Goal: Task Accomplishment & Management: Use online tool/utility

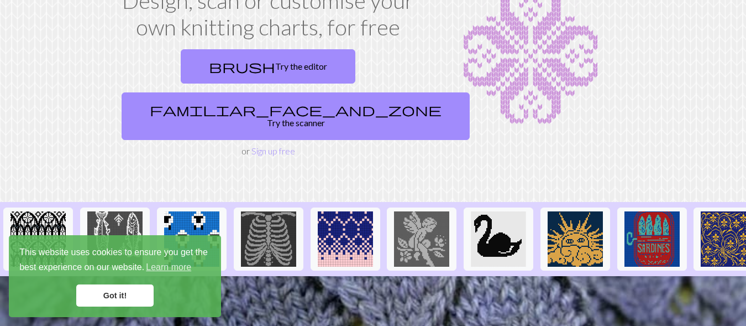
scroll to position [112, 0]
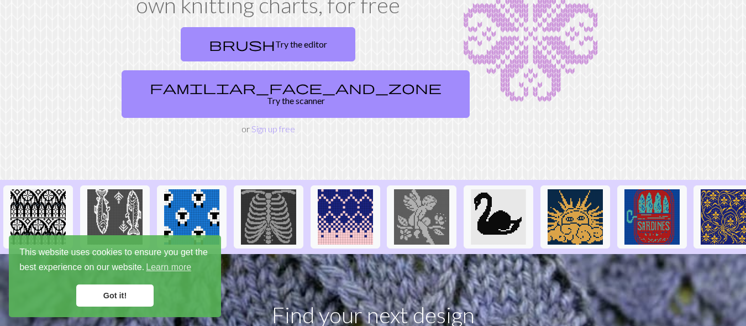
click at [107, 293] on link "Got it!" at bounding box center [114, 295] width 77 height 22
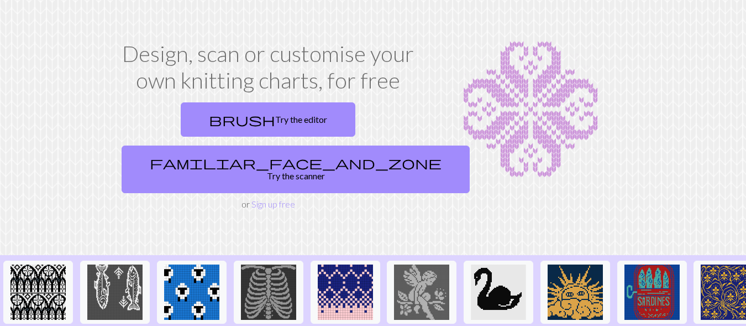
scroll to position [37, 0]
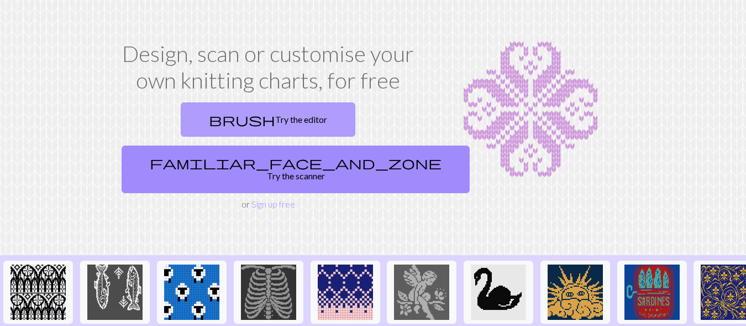
click at [253, 137] on link "brush Try the editor" at bounding box center [268, 119] width 175 height 34
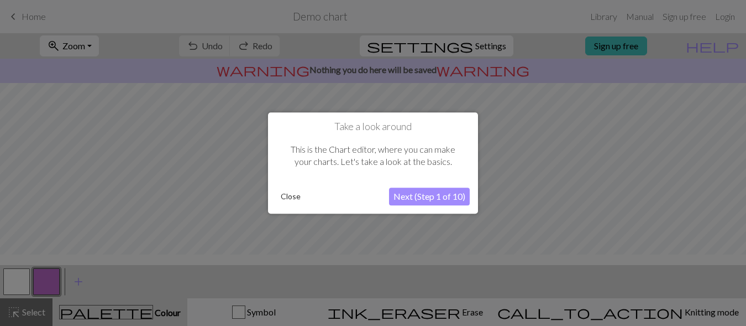
click at [439, 196] on button "Next (Step 1 of 10)" at bounding box center [429, 196] width 81 height 18
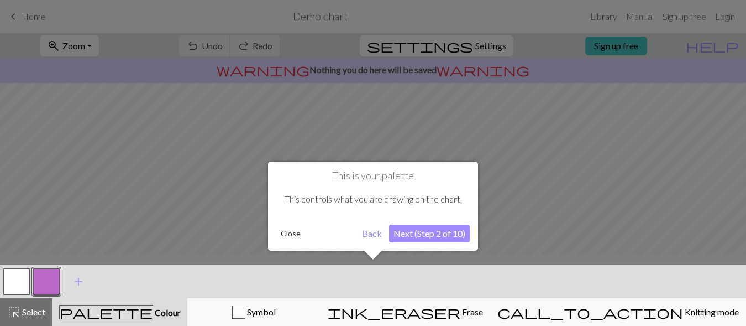
click at [432, 233] on button "Next (Step 2 of 10)" at bounding box center [429, 233] width 81 height 18
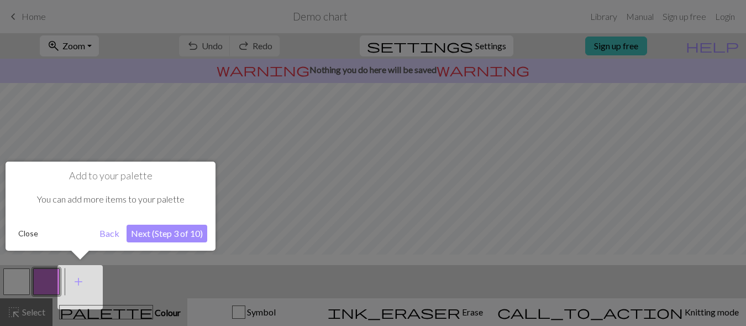
scroll to position [6, 0]
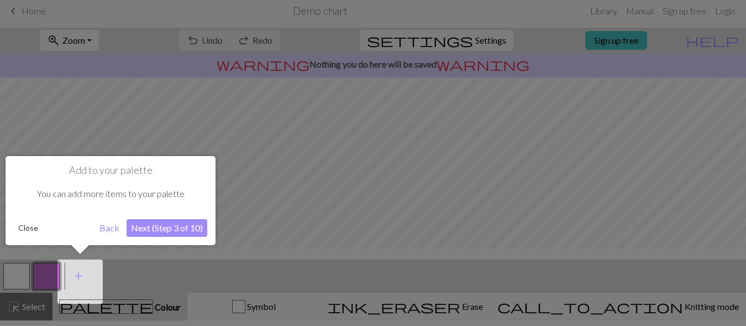
click at [172, 223] on button "Next (Step 3 of 10)" at bounding box center [167, 228] width 81 height 18
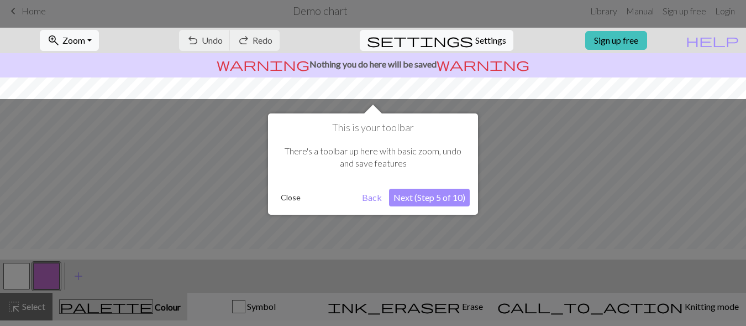
click at [437, 196] on button "Next (Step 5 of 10)" at bounding box center [429, 197] width 81 height 18
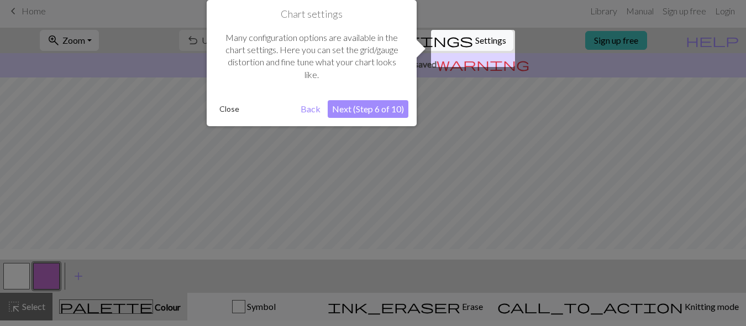
scroll to position [0, 0]
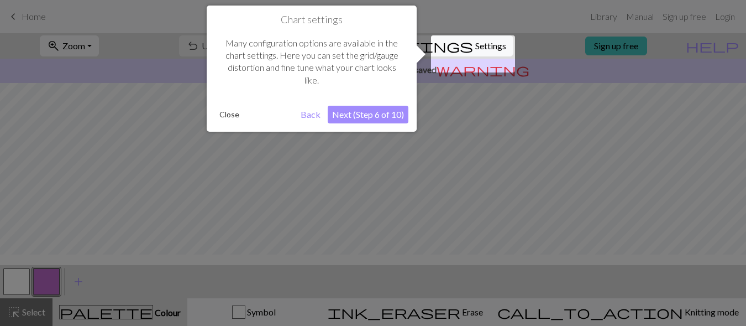
click at [374, 112] on button "Next (Step 6 of 10)" at bounding box center [368, 115] width 81 height 18
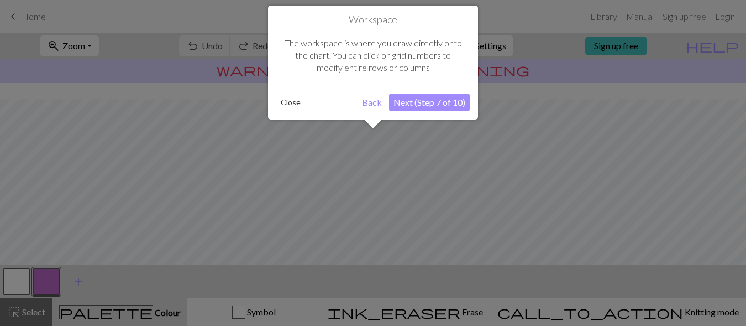
scroll to position [82, 0]
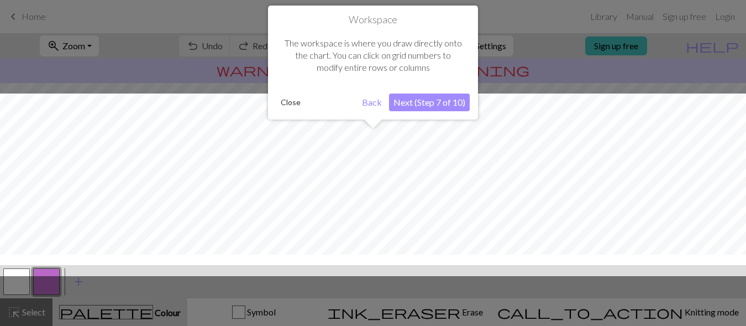
click at [413, 98] on button "Next (Step 7 of 10)" at bounding box center [429, 102] width 81 height 18
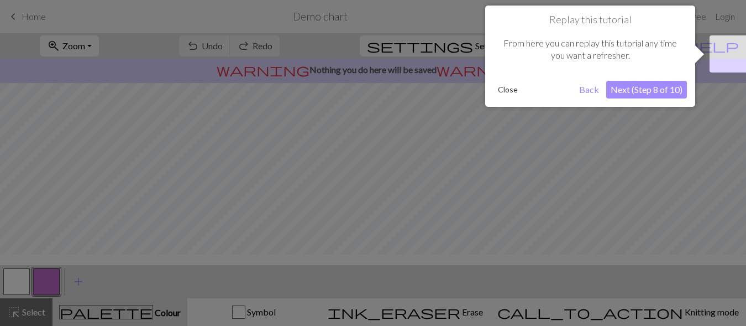
click at [641, 87] on button "Next (Step 8 of 10)" at bounding box center [646, 90] width 81 height 18
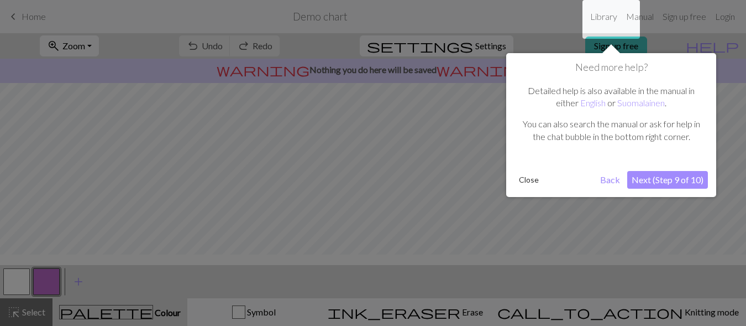
click at [659, 186] on button "Next (Step 9 of 10)" at bounding box center [667, 180] width 81 height 18
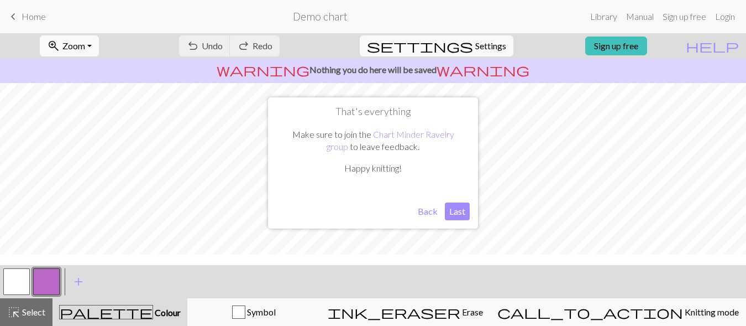
click at [458, 211] on button "Last" at bounding box center [457, 211] width 25 height 18
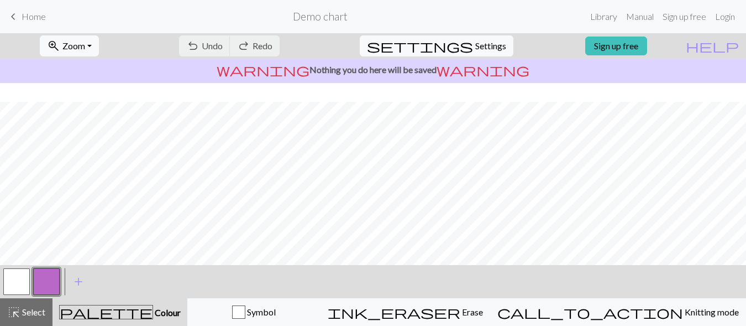
click at [18, 285] on button "button" at bounding box center [16, 281] width 27 height 27
click at [48, 284] on button "button" at bounding box center [46, 281] width 27 height 27
click at [43, 313] on span "Select" at bounding box center [32, 311] width 25 height 11
click at [17, 281] on button "button" at bounding box center [16, 281] width 27 height 27
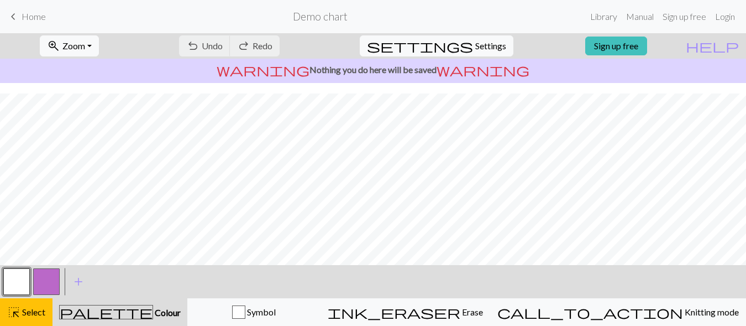
scroll to position [232, 0]
click at [17, 281] on button "button" at bounding box center [16, 281] width 27 height 27
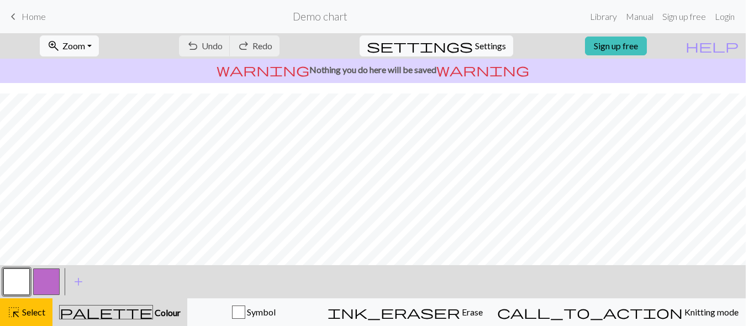
click at [17, 281] on div "Edit colour Name MC Use advanced picker workspace_premium Become a Pro user to …" at bounding box center [377, 163] width 754 height 326
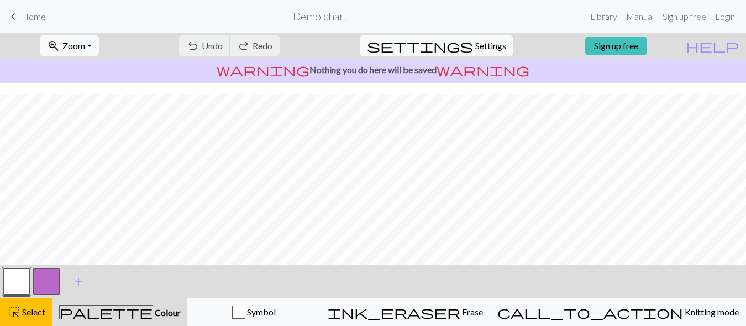
click at [17, 281] on button "button" at bounding box center [16, 281] width 27 height 27
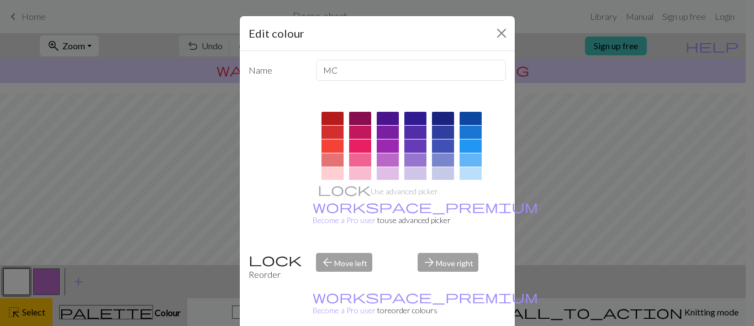
click at [472, 153] on div at bounding box center [471, 145] width 22 height 13
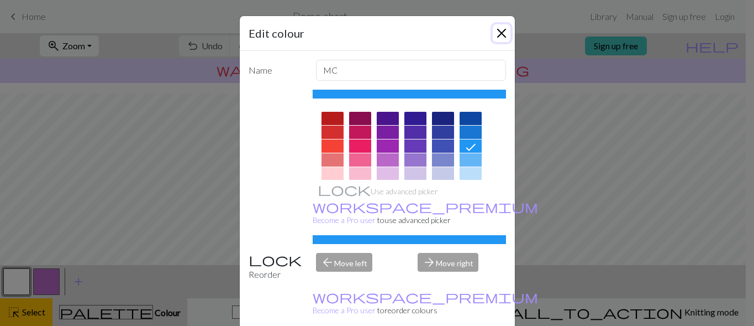
click at [495, 42] on button "Close" at bounding box center [502, 33] width 18 height 18
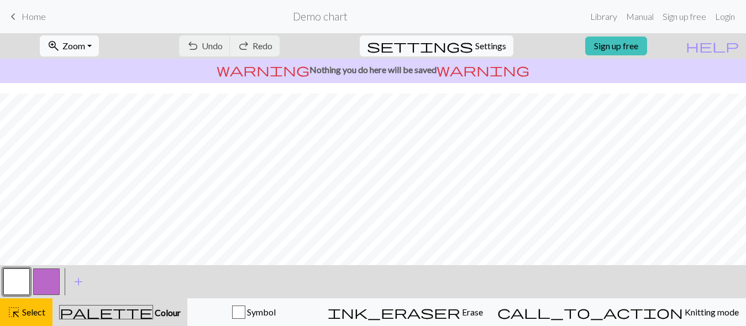
click at [51, 291] on button "button" at bounding box center [46, 281] width 27 height 27
click at [83, 288] on span "add" at bounding box center [78, 281] width 13 height 15
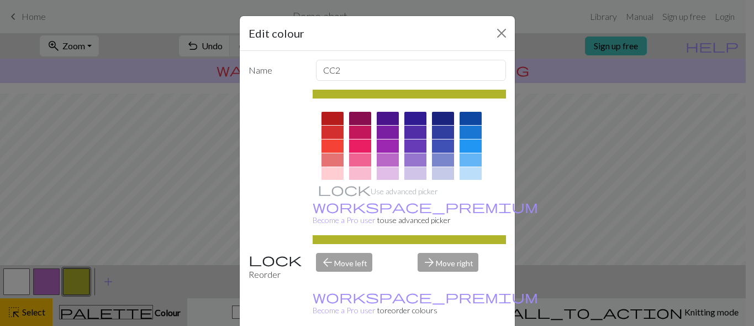
click at [469, 139] on div at bounding box center [471, 131] width 22 height 13
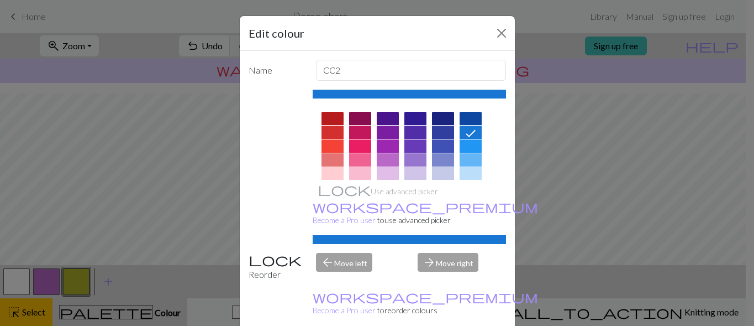
click at [269, 281] on div "Reorder" at bounding box center [276, 267] width 68 height 28
click at [253, 281] on div "Reorder" at bounding box center [276, 267] width 68 height 28
click at [260, 81] on label "Name" at bounding box center [276, 70] width 68 height 21
click at [496, 40] on button "Close" at bounding box center [502, 33] width 18 height 18
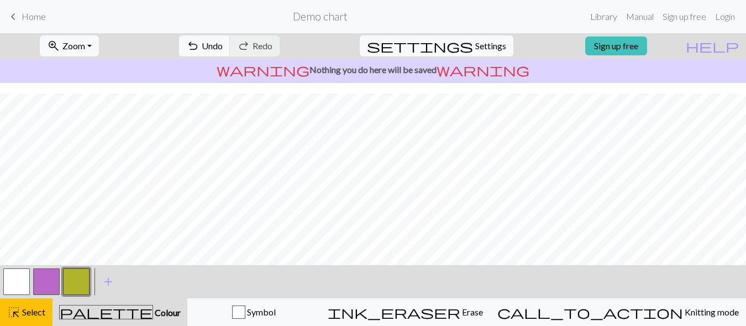
click at [153, 316] on span "Colour" at bounding box center [167, 312] width 28 height 11
click at [81, 284] on button "button" at bounding box center [76, 281] width 27 height 27
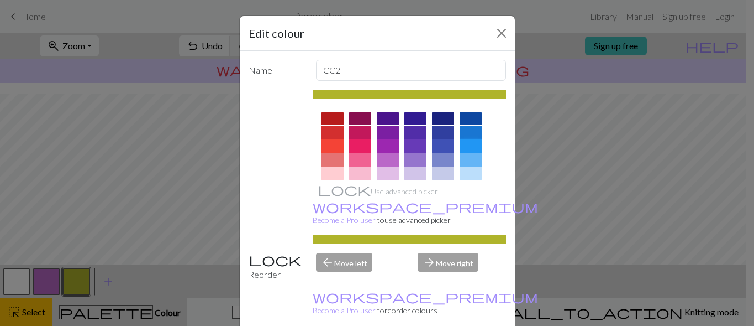
click at [470, 153] on div at bounding box center [471, 145] width 22 height 13
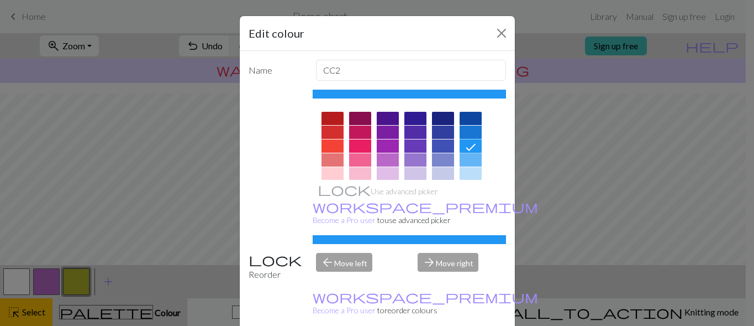
click at [340, 281] on div "arrow_back Move left" at bounding box center [361, 267] width 102 height 28
click at [346, 281] on div "arrow_back Move left" at bounding box center [361, 267] width 102 height 28
click at [161, 306] on div "Edit colour Name CC2 Use advanced picker workspace_premium Become a Pro user to…" at bounding box center [377, 163] width 754 height 326
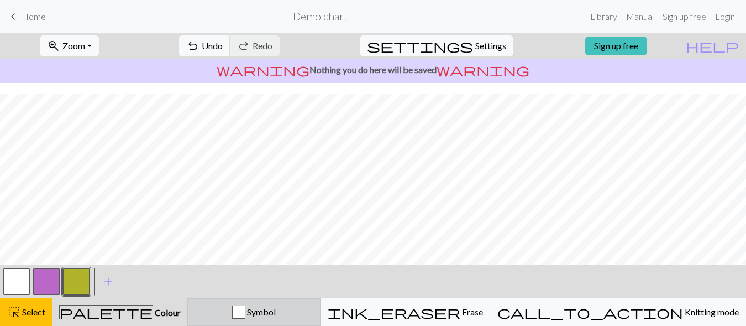
click at [276, 317] on span "Symbol" at bounding box center [260, 311] width 30 height 11
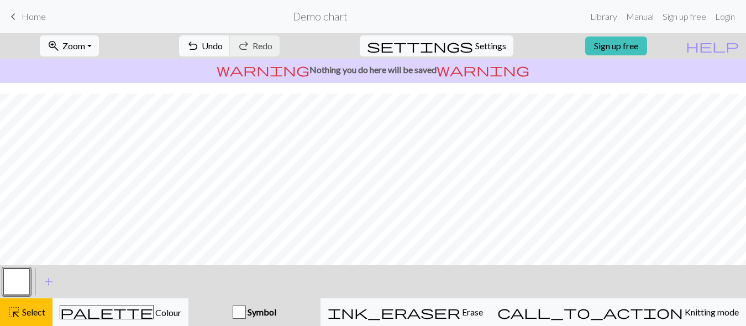
click at [276, 316] on span "Symbol" at bounding box center [261, 311] width 30 height 11
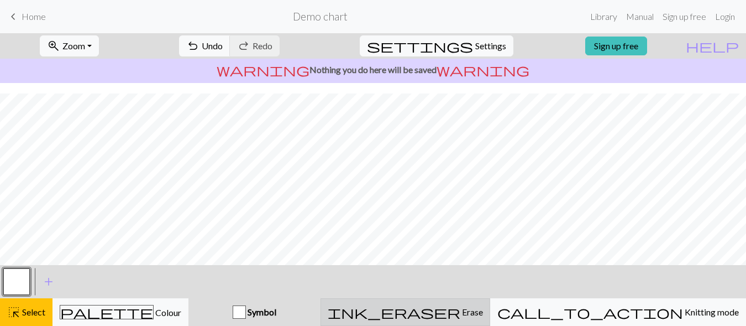
click at [483, 312] on span "Erase" at bounding box center [471, 311] width 23 height 11
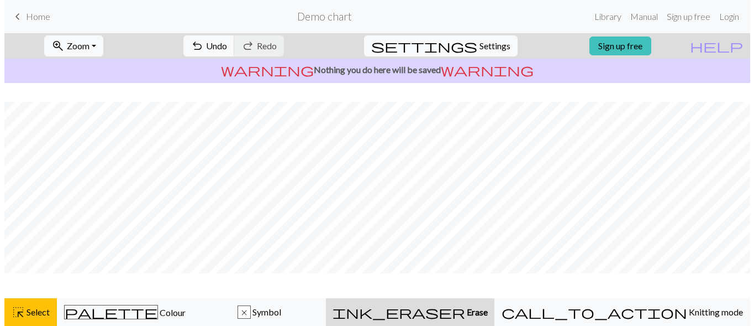
scroll to position [207, 0]
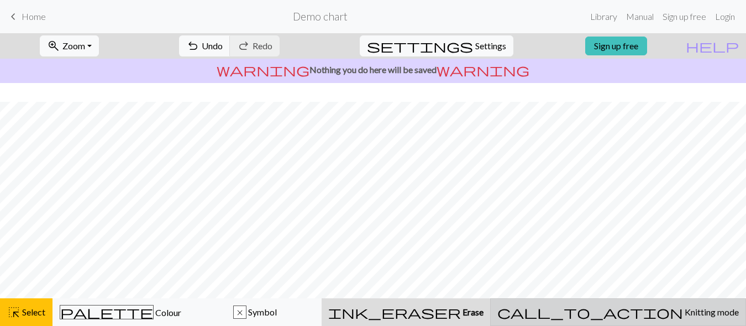
click at [683, 314] on span "Knitting mode" at bounding box center [711, 311] width 56 height 11
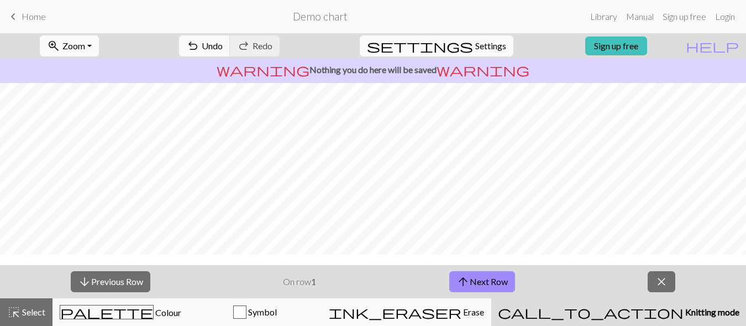
click at [85, 51] on span "Zoom" at bounding box center [73, 45] width 23 height 11
click at [223, 51] on span "Undo" at bounding box center [212, 45] width 21 height 11
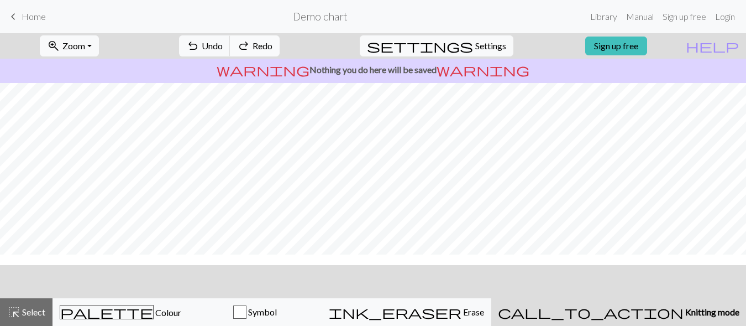
click at [272, 51] on span "Redo" at bounding box center [263, 45] width 20 height 11
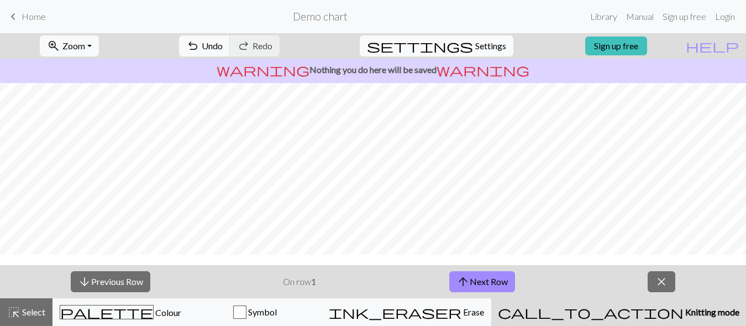
click at [475, 53] on span "Settings" at bounding box center [490, 45] width 31 height 13
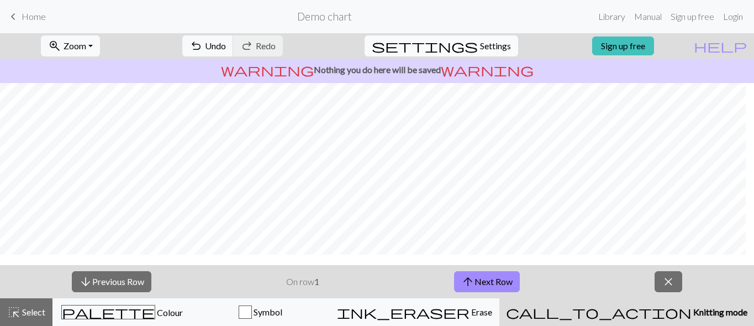
select select "aran"
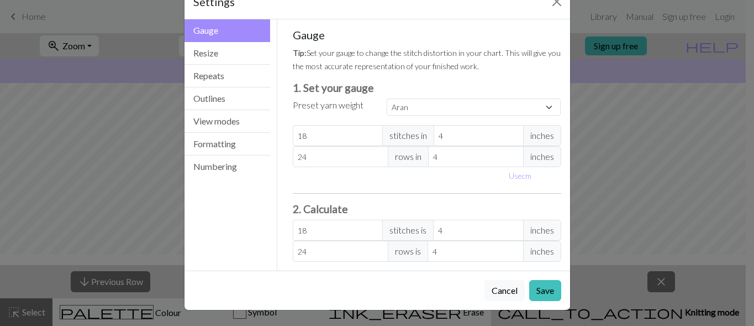
scroll to position [151, 0]
click at [694, 70] on div "Settings Gauge Gauge Resize Repeats Outlines View modes Formatting Numbering Ga…" at bounding box center [377, 163] width 754 height 326
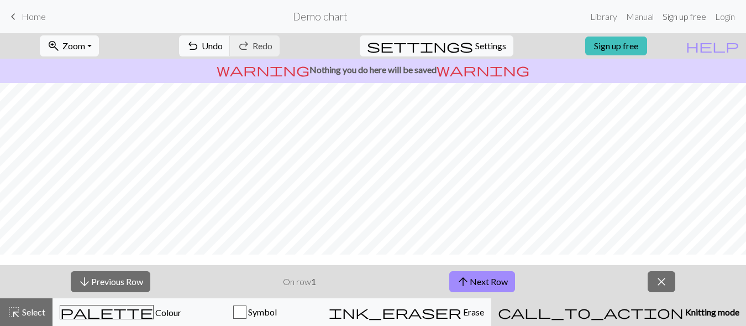
click at [658, 19] on link "Sign up free" at bounding box center [684, 17] width 53 height 22
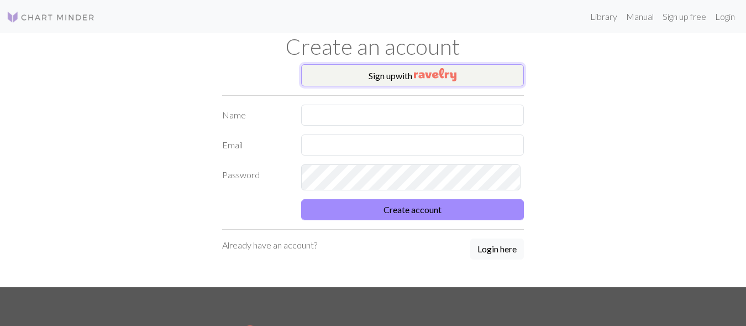
click at [399, 86] on button "Sign up with" at bounding box center [412, 75] width 223 height 22
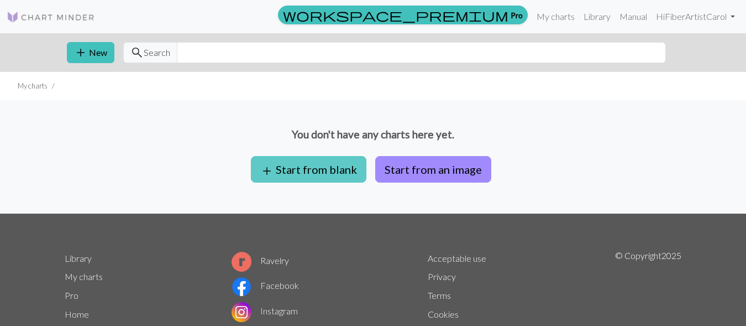
click at [283, 182] on button "add Start from blank" at bounding box center [309, 169] width 116 height 27
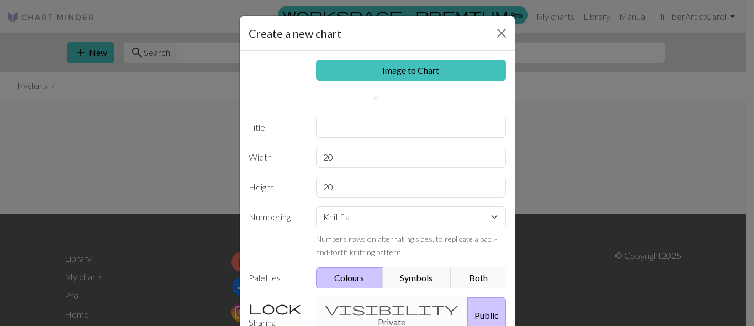
click at [300, 138] on label "Title" at bounding box center [276, 127] width 68 height 21
click at [338, 138] on input "text" at bounding box center [411, 127] width 190 height 21
type input "Test"
click at [335, 167] on input "20" at bounding box center [411, 156] width 190 height 21
type input "2"
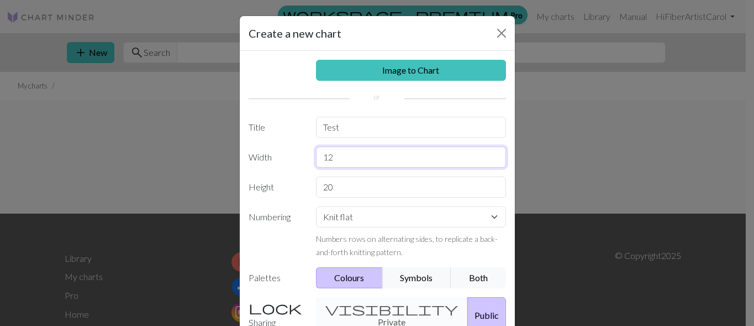
type input "1"
type input "24"
click at [363, 227] on select "Knit flat Knit in the round Lace knitting Cross stitch" at bounding box center [411, 216] width 190 height 21
select select "round"
click at [316, 227] on select "Knit flat Knit in the round Lace knitting Cross stitch" at bounding box center [411, 216] width 190 height 21
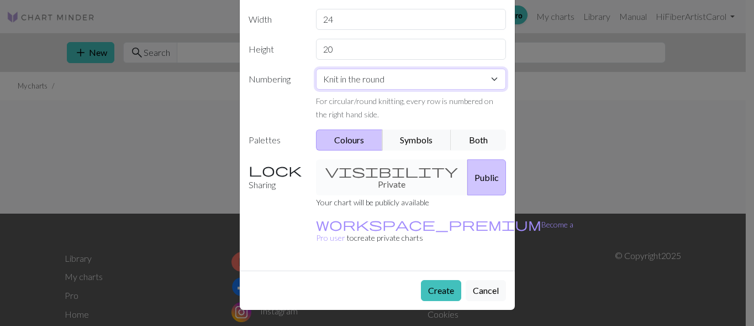
scroll to position [166, 0]
click at [343, 150] on button "Colours" at bounding box center [349, 139] width 67 height 21
click at [415, 150] on button "Symbols" at bounding box center [417, 139] width 70 height 21
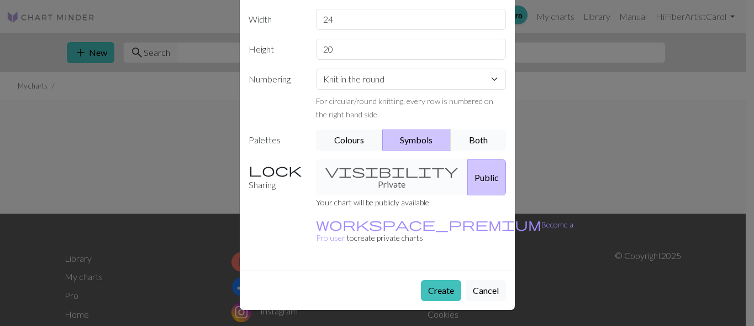
click at [475, 150] on button "Both" at bounding box center [478, 139] width 55 height 21
click at [365, 160] on div "visibility Private Public" at bounding box center [411, 177] width 203 height 36
click at [365, 166] on div "visibility Private Public" at bounding box center [411, 177] width 203 height 36
click at [365, 167] on div "visibility Private Public" at bounding box center [411, 177] width 203 height 36
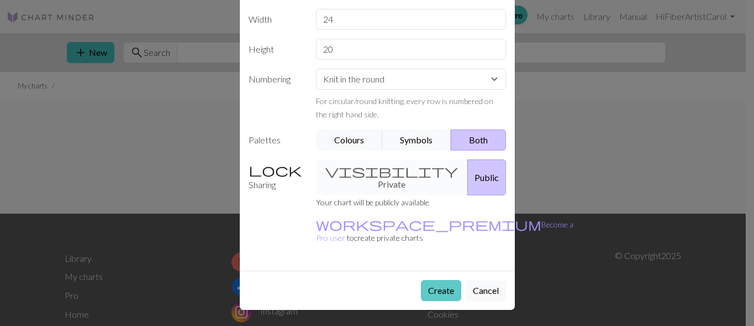
click at [428, 280] on button "Create" at bounding box center [441, 290] width 40 height 21
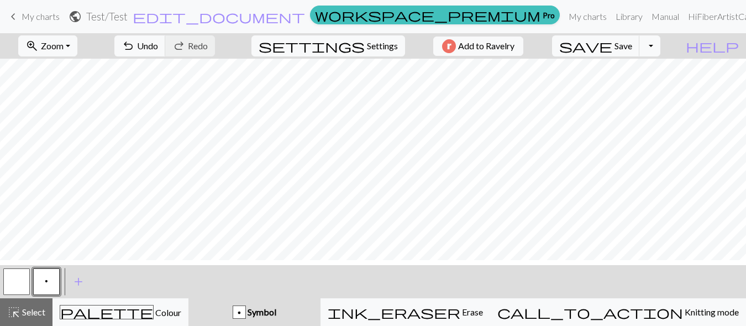
click at [45, 285] on span "p" at bounding box center [46, 280] width 3 height 9
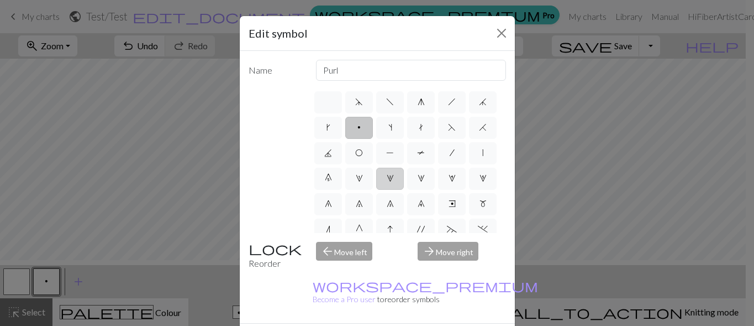
click at [387, 182] on span "2" at bounding box center [390, 178] width 7 height 9
click at [387, 179] on input "2" at bounding box center [390, 174] width 7 height 7
radio input "true"
type input "increase 2"
click at [361, 113] on label "d" at bounding box center [359, 102] width 28 height 22
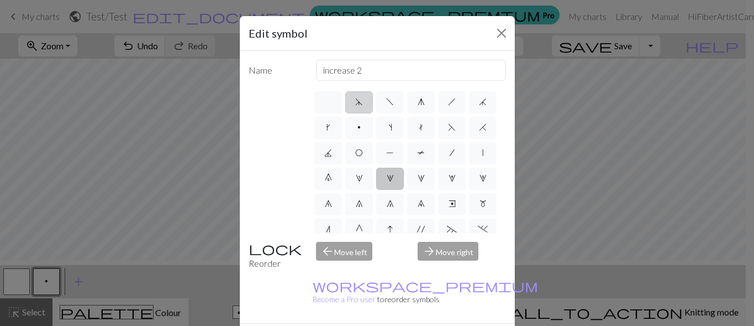
click at [361, 102] on input "d" at bounding box center [358, 98] width 7 height 7
radio input "true"
type input "sk2p"
click at [390, 106] on span "f" at bounding box center [390, 101] width 8 height 9
click at [390, 102] on input "f" at bounding box center [389, 98] width 7 height 7
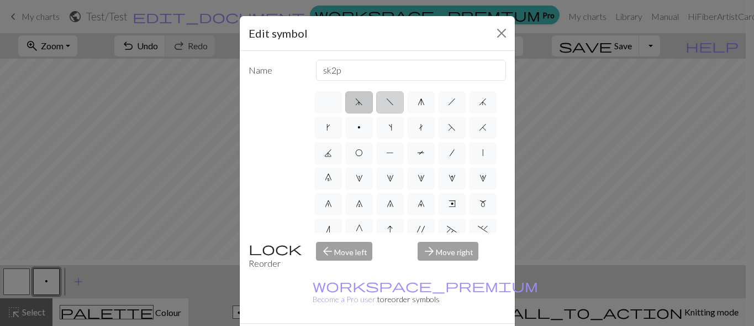
radio input "true"
type input "left leaning decrease"
click at [420, 106] on span "g" at bounding box center [421, 101] width 7 height 9
click at [420, 102] on input "g" at bounding box center [421, 98] width 7 height 7
radio input "true"
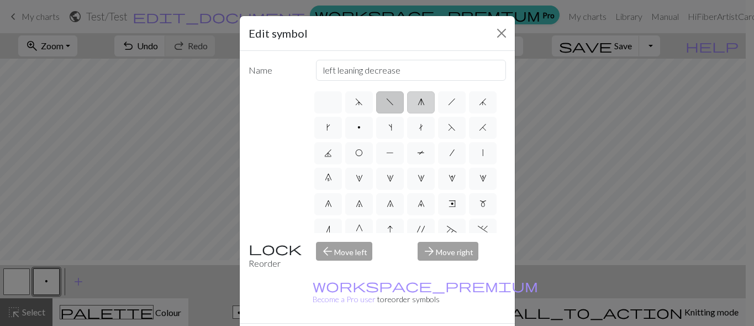
type input "sk2p"
click at [448, 106] on span "h" at bounding box center [452, 101] width 8 height 9
click at [448, 102] on input "h" at bounding box center [451, 98] width 7 height 7
radio input "true"
type input "right leaning decrease"
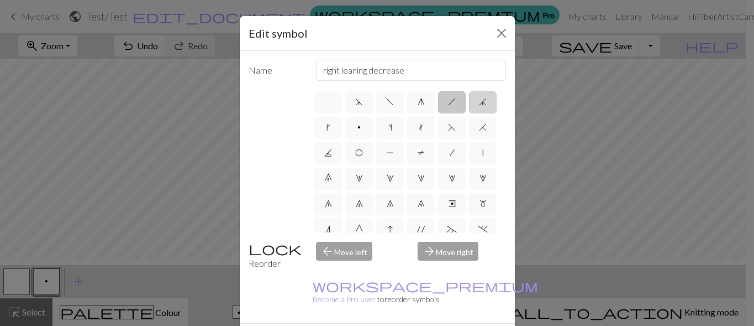
click at [479, 106] on span "j" at bounding box center [483, 101] width 8 height 9
click at [479, 102] on input "j" at bounding box center [482, 98] width 7 height 7
radio input "true"
type input "k3tog"
click at [331, 132] on span "k" at bounding box center [329, 127] width 4 height 9
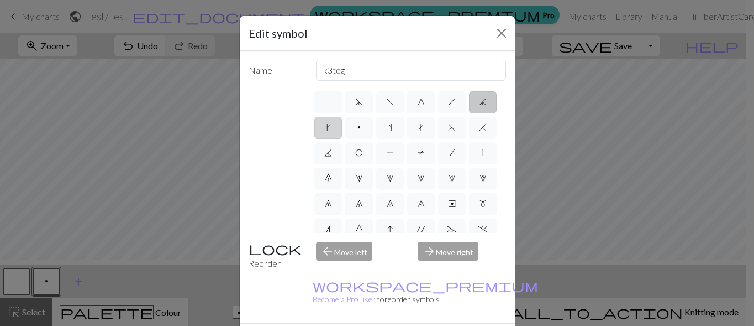
click at [334, 128] on input "k" at bounding box center [330, 123] width 7 height 7
radio input "true"
type input "right leaning increase"
click at [404, 139] on label "s" at bounding box center [390, 128] width 28 height 22
click at [396, 128] on input "s" at bounding box center [392, 123] width 7 height 7
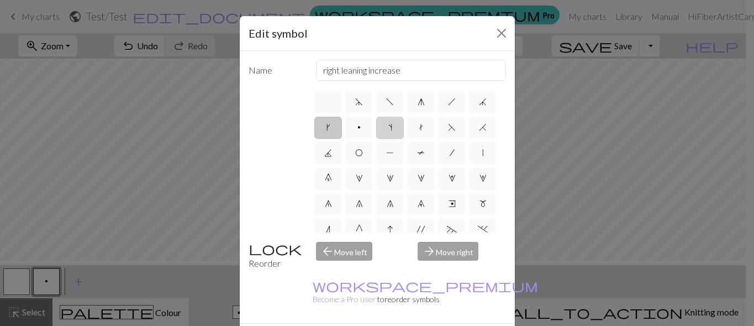
radio input "true"
type input "increase one left leaning"
click at [423, 132] on span "t" at bounding box center [421, 127] width 4 height 9
click at [426, 128] on input "t" at bounding box center [422, 123] width 7 height 7
radio input "true"
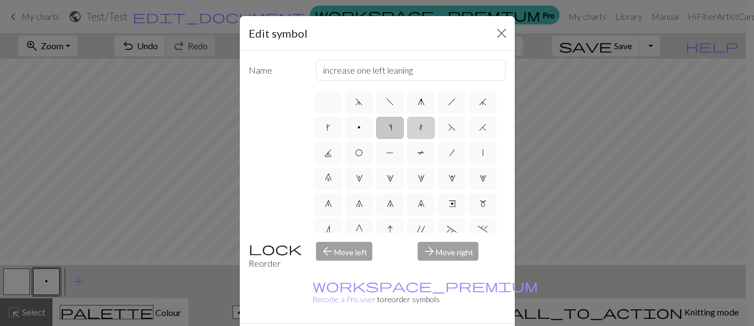
type input "ktbl"
click at [448, 132] on span "F" at bounding box center [452, 127] width 8 height 9
click at [448, 128] on input "F" at bounding box center [451, 123] width 7 height 7
radio input "true"
type input "ssk"
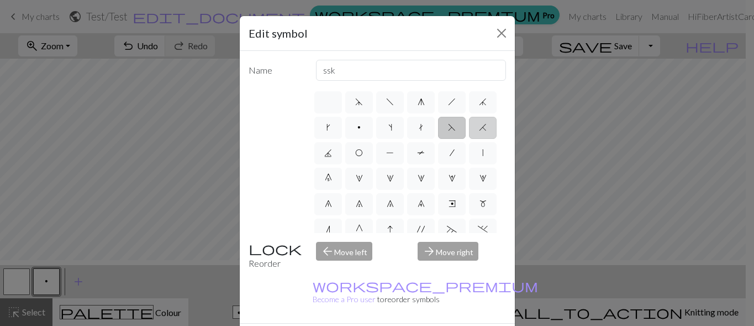
click at [479, 132] on span "H" at bounding box center [483, 127] width 8 height 9
click at [479, 128] on input "H" at bounding box center [482, 123] width 7 height 7
radio input "true"
type input "k2tog"
click at [332, 157] on span "J" at bounding box center [328, 152] width 8 height 9
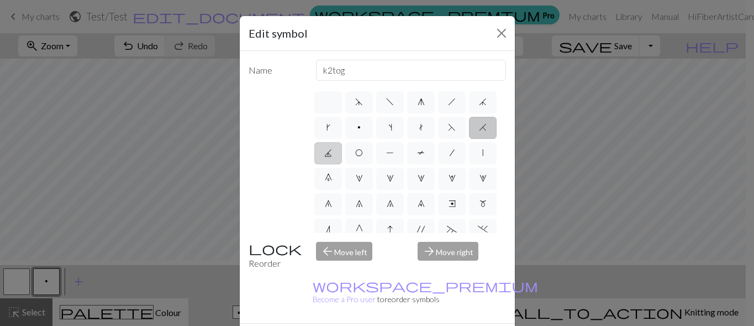
click at [332, 153] on input "J" at bounding box center [327, 149] width 7 height 7
radio input "true"
type input "p3tog"
click at [363, 157] on span "O" at bounding box center [359, 152] width 8 height 9
click at [363, 153] on input "O" at bounding box center [358, 149] width 7 height 7
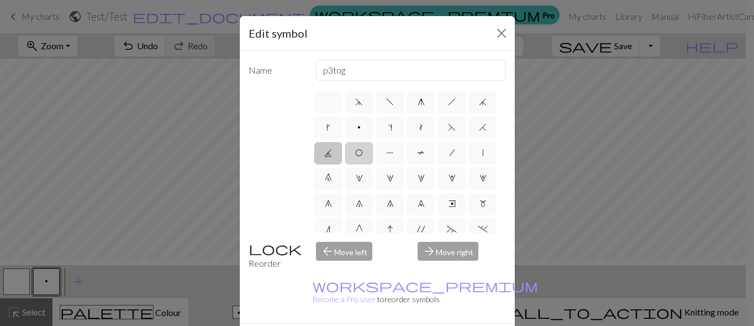
radio input "true"
type input "yo"
click at [394, 157] on span "P" at bounding box center [390, 152] width 8 height 9
click at [394, 153] on input "P" at bounding box center [389, 149] width 7 height 7
radio input "true"
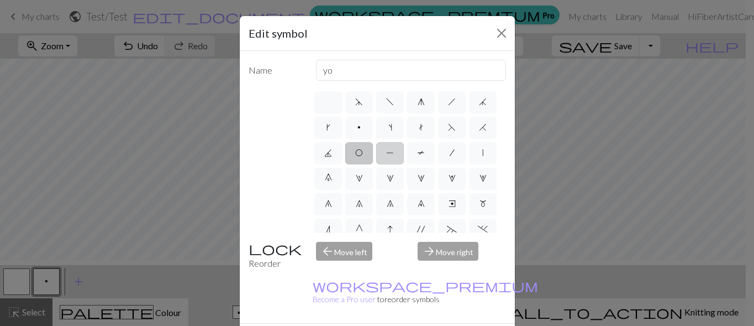
type input "purl"
click at [417, 157] on span "T" at bounding box center [421, 152] width 8 height 9
click at [417, 153] on input "T" at bounding box center [420, 149] width 7 height 7
radio input "true"
type input "ptbl"
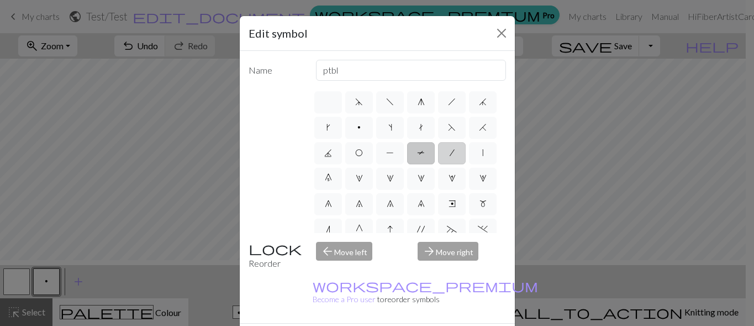
click at [450, 157] on span "/" at bounding box center [452, 152] width 5 height 9
click at [450, 153] on input "/" at bounding box center [453, 149] width 7 height 7
radio input "true"
type input "right leaning decrease"
click at [483, 157] on span "|" at bounding box center [483, 152] width 1 height 9
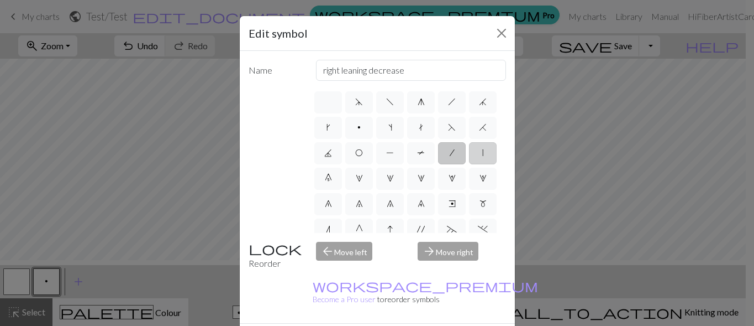
click at [483, 153] on input "|" at bounding box center [486, 149] width 7 height 7
radio input "true"
type input "slip stitch"
click at [342, 190] on label "0" at bounding box center [328, 178] width 28 height 22
click at [332, 179] on input "0" at bounding box center [328, 174] width 7 height 7
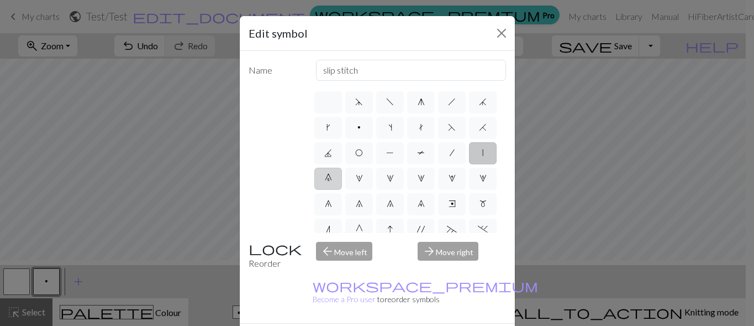
radio input "true"
type input "decrease 5"
click at [373, 190] on label "1" at bounding box center [359, 178] width 28 height 22
click at [363, 179] on input "1" at bounding box center [359, 174] width 7 height 7
radio input "true"
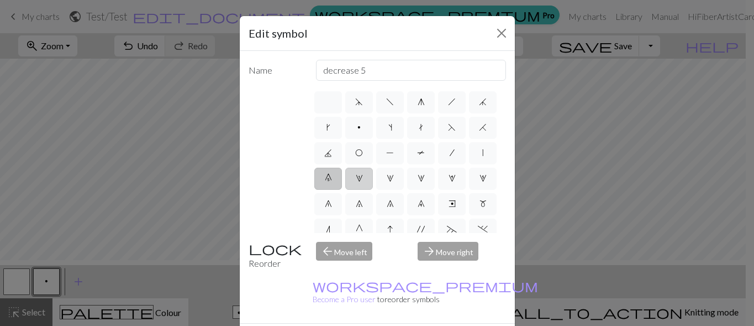
type input "increase 1"
click at [387, 182] on span "2" at bounding box center [390, 178] width 7 height 9
click at [387, 179] on input "2" at bounding box center [390, 174] width 7 height 7
radio input "true"
type input "increase 2"
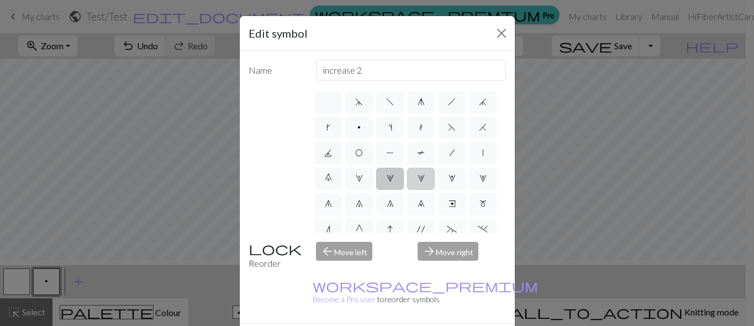
click at [418, 182] on span "3" at bounding box center [421, 178] width 7 height 9
click at [418, 179] on input "3" at bounding box center [421, 174] width 7 height 7
radio input "true"
type input "increase 3"
click at [449, 182] on span "4" at bounding box center [452, 178] width 7 height 9
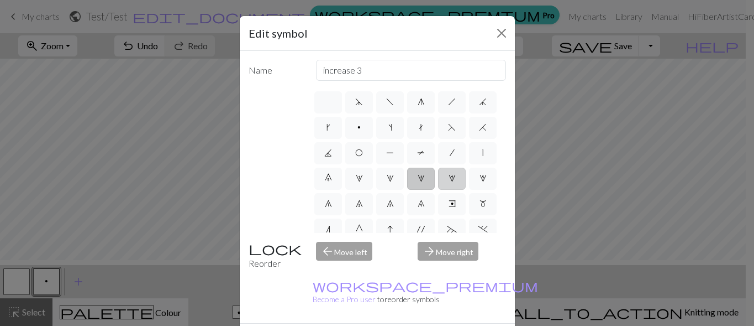
click at [449, 179] on input "4" at bounding box center [452, 174] width 7 height 7
radio input "true"
type input "increase 4"
click at [480, 182] on span "5" at bounding box center [483, 178] width 7 height 9
click at [480, 179] on input "5" at bounding box center [483, 174] width 7 height 7
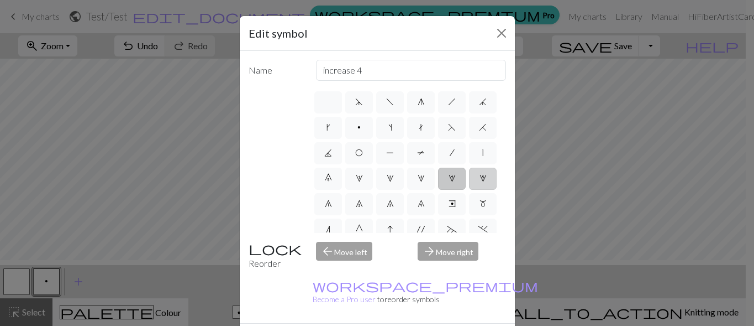
radio input "true"
type input "increase 5"
click at [332, 208] on span "6" at bounding box center [328, 203] width 7 height 9
click at [332, 204] on input "6" at bounding box center [328, 200] width 7 height 7
radio input "true"
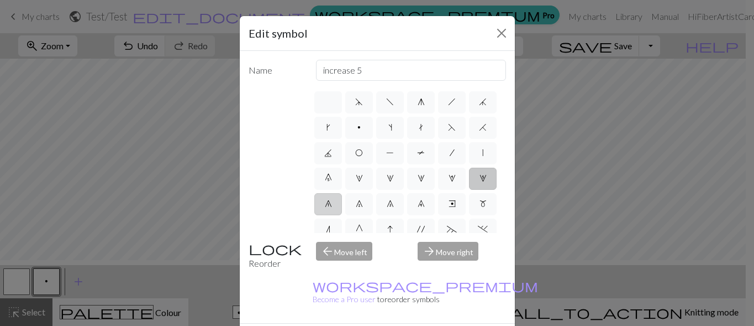
type input "decrease 1"
click at [361, 132] on span "p" at bounding box center [359, 127] width 3 height 9
click at [365, 128] on input "p" at bounding box center [361, 123] width 7 height 7
radio input "true"
type input "purl"
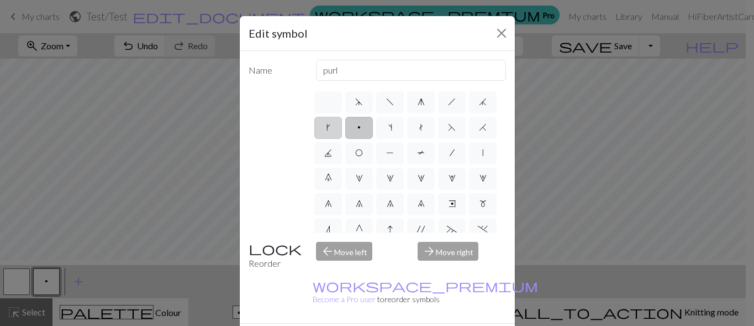
click at [342, 139] on label "k" at bounding box center [328, 128] width 28 height 22
click at [334, 128] on input "k" at bounding box center [330, 123] width 7 height 7
radio input "true"
type input "right leaning increase"
click at [361, 132] on span "p" at bounding box center [359, 127] width 3 height 9
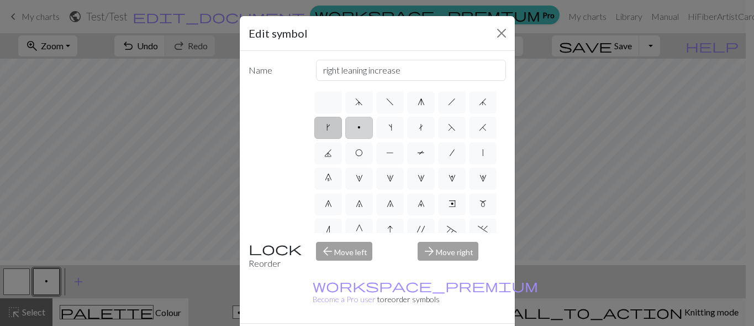
click at [365, 128] on input "p" at bounding box center [361, 123] width 7 height 7
radio input "true"
click at [367, 270] on div "arrow_back Move left" at bounding box center [361, 256] width 102 height 28
click at [449, 270] on div "arrow_forward Move right" at bounding box center [462, 256] width 102 height 28
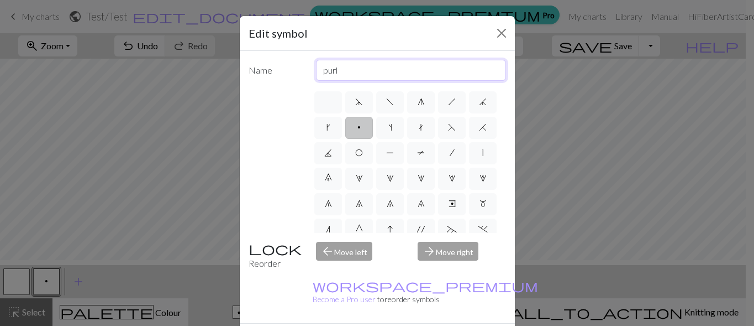
click at [364, 81] on input "purl" at bounding box center [411, 70] width 190 height 21
drag, startPoint x: 351, startPoint y: 88, endPoint x: 316, endPoint y: 87, distance: 34.8
click at [312, 81] on div "purl" at bounding box center [411, 70] width 203 height 21
click at [326, 81] on input "purl" at bounding box center [411, 70] width 190 height 21
click at [345, 81] on input "purl" at bounding box center [411, 70] width 190 height 21
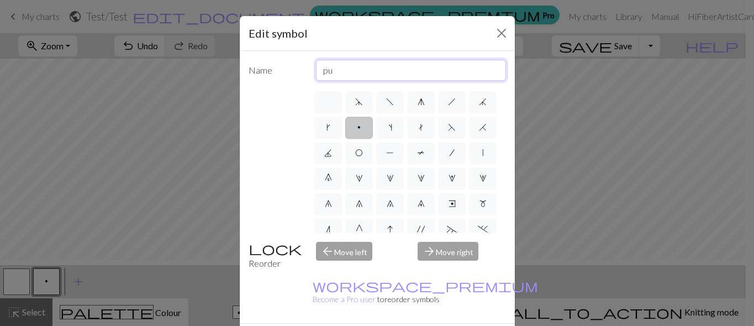
type input "p"
type input "knit"
click at [361, 132] on span "p" at bounding box center [359, 127] width 3 height 9
click at [365, 128] on input "p" at bounding box center [361, 123] width 7 height 7
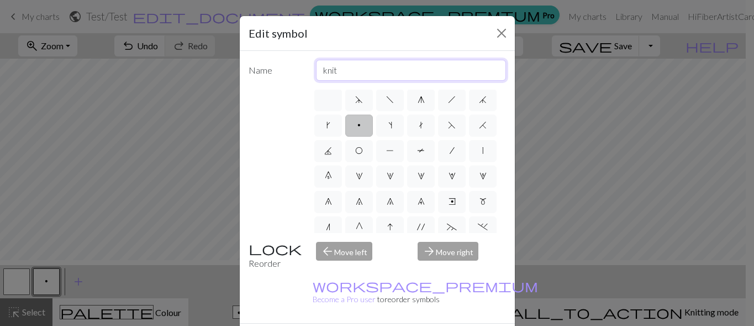
drag, startPoint x: 343, startPoint y: 94, endPoint x: 315, endPoint y: 88, distance: 28.3
click at [316, 81] on input "knit" at bounding box center [411, 70] width 190 height 21
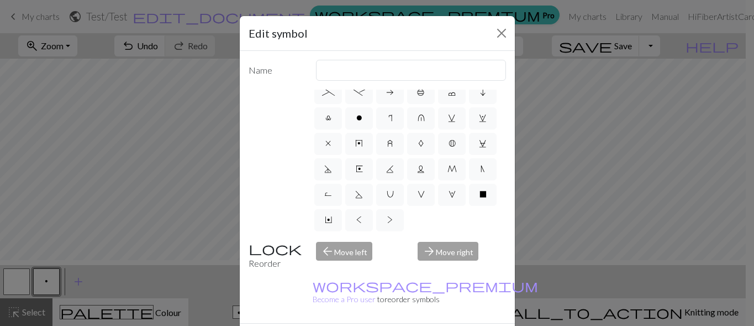
scroll to position [383, 0]
click at [387, 224] on span ">" at bounding box center [390, 219] width 6 height 9
radio input "true"
type input "twisted purl"
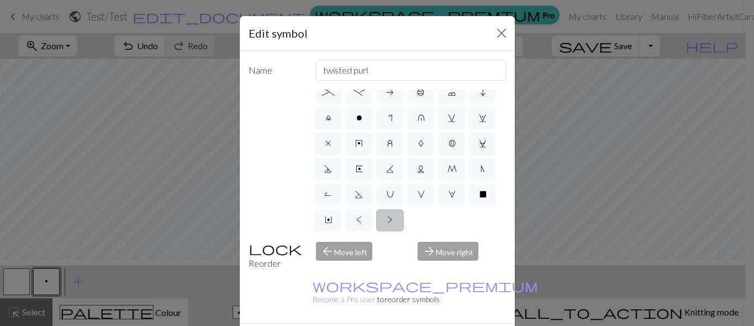
scroll to position [295, 0]
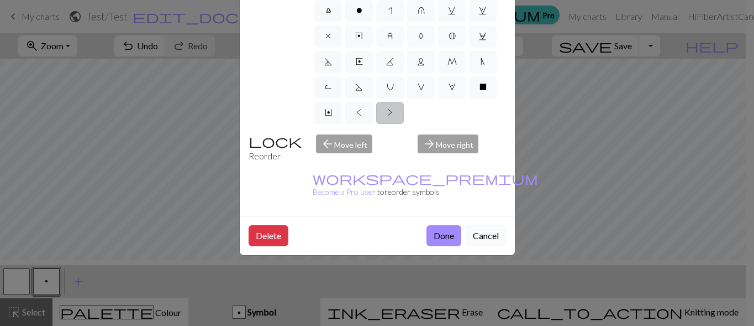
click at [475, 225] on button "Cancel" at bounding box center [486, 235] width 40 height 21
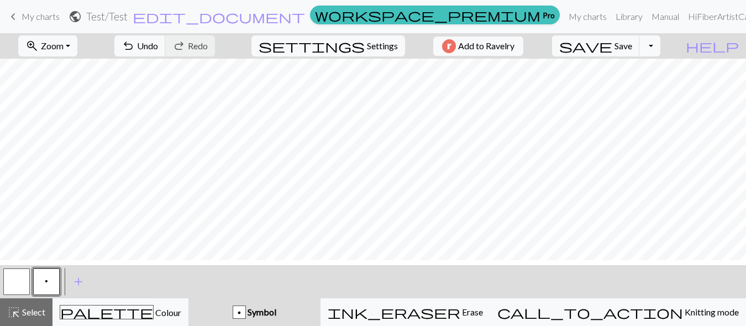
click at [48, 285] on button "p" at bounding box center [46, 281] width 27 height 27
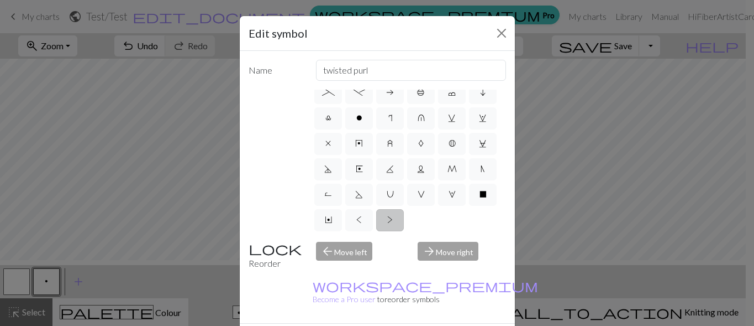
scroll to position [312, 0]
click at [326, 148] on span "x" at bounding box center [329, 143] width 6 height 9
radio input "true"
type input "no stitch"
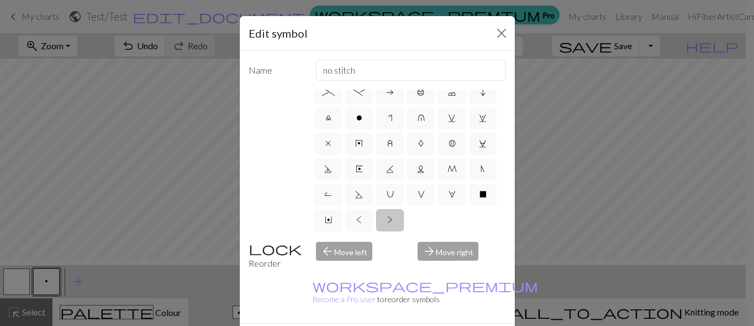
scroll to position [295, 0]
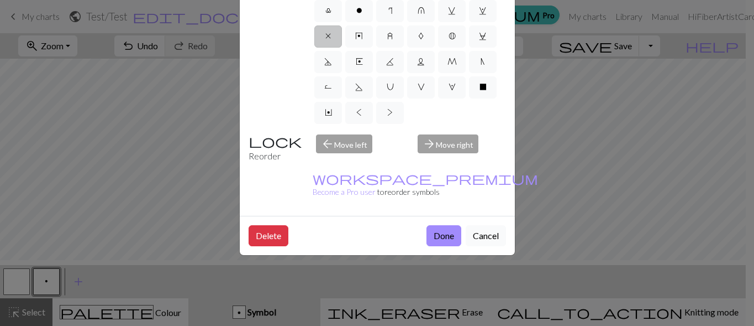
click at [469, 225] on button "Cancel" at bounding box center [486, 235] width 40 height 21
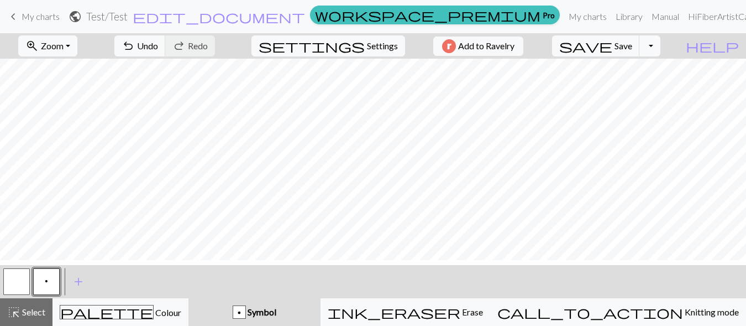
click at [56, 288] on button "p" at bounding box center [46, 281] width 27 height 27
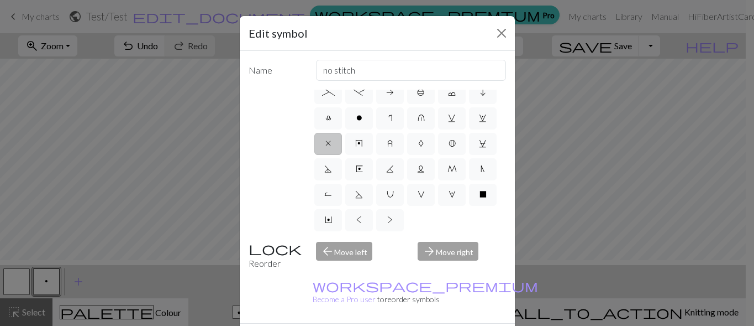
scroll to position [383, 0]
click at [480, 198] on span "X" at bounding box center [483, 194] width 7 height 9
radio input "true"
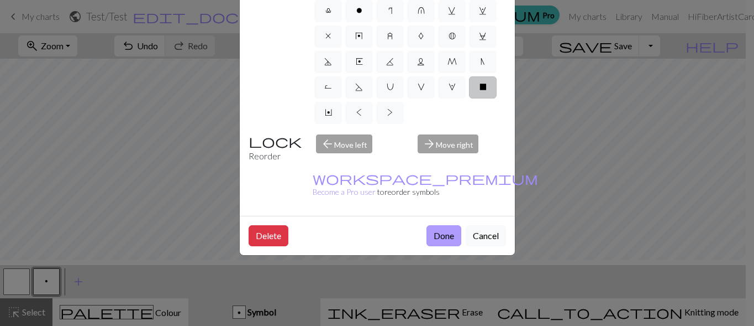
click at [427, 225] on button "Done" at bounding box center [444, 235] width 35 height 21
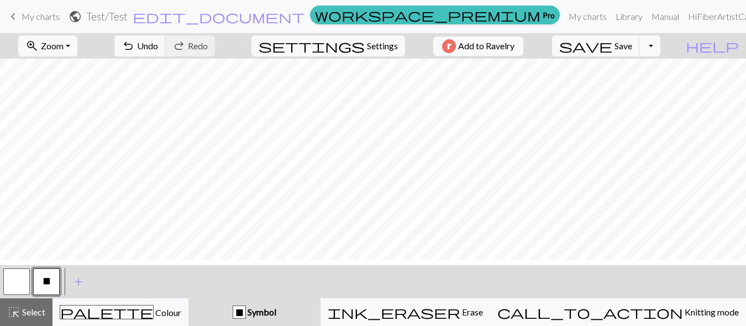
click at [23, 290] on button "button" at bounding box center [16, 281] width 27 height 27
click at [10, 287] on button "button" at bounding box center [16, 281] width 27 height 27
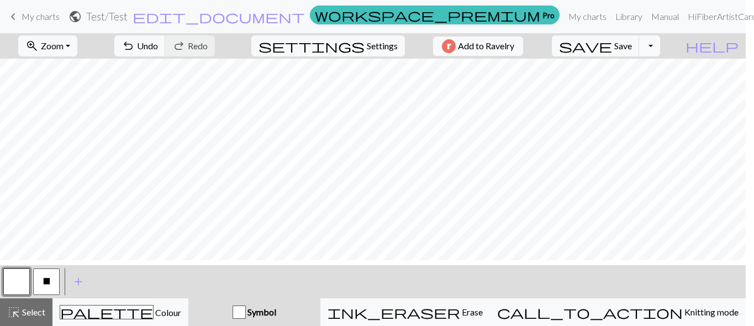
click at [10, 287] on div "Edit symbol Name Knit d f g h j k p s t F H J O P T / | 0 1 2 3 4 5 6 7 8 9 e m…" at bounding box center [377, 163] width 754 height 326
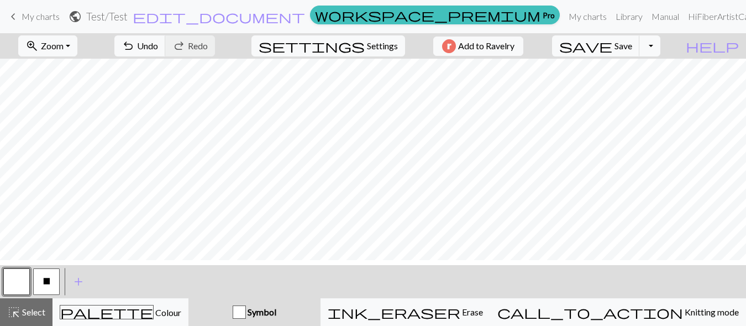
click at [223, 55] on div "undo Undo Undo redo Redo Redo" at bounding box center [164, 45] width 117 height 25
click at [158, 51] on span "Undo" at bounding box center [147, 45] width 21 height 11
click at [370, 53] on span "Settings" at bounding box center [382, 45] width 31 height 13
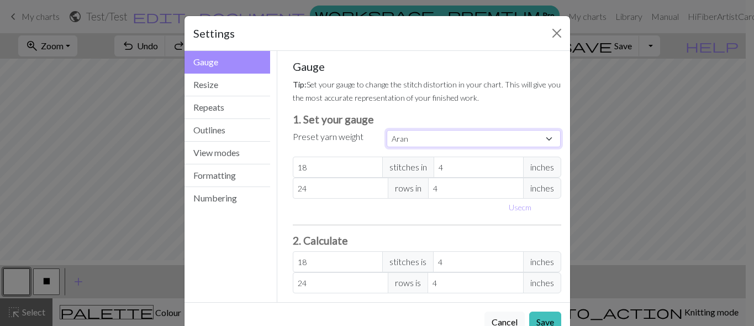
click at [539, 147] on select "Custom Square Lace Light Fingering Fingering Sport Double knit Worsted Aran Bul…" at bounding box center [474, 138] width 175 height 17
select select "dk"
click at [387, 147] on select "Custom Square Lace Light Fingering Fingering Sport Double knit Worsted Aran Bul…" at bounding box center [474, 138] width 175 height 17
type input "22"
type input "30"
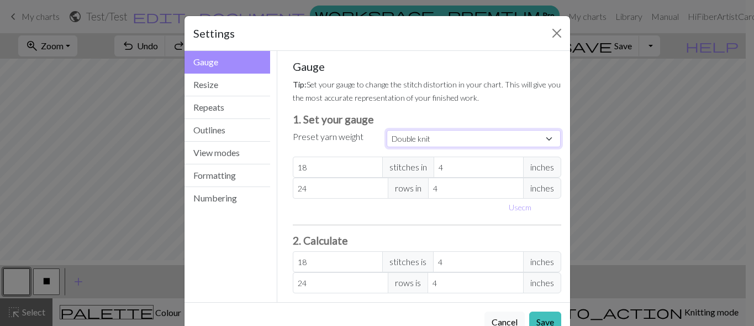
type input "22"
type input "30"
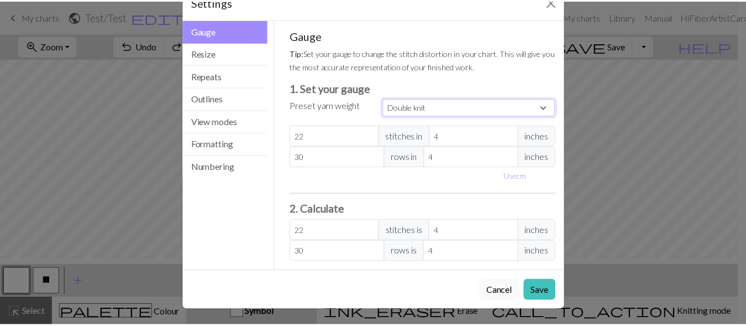
scroll to position [151, 0]
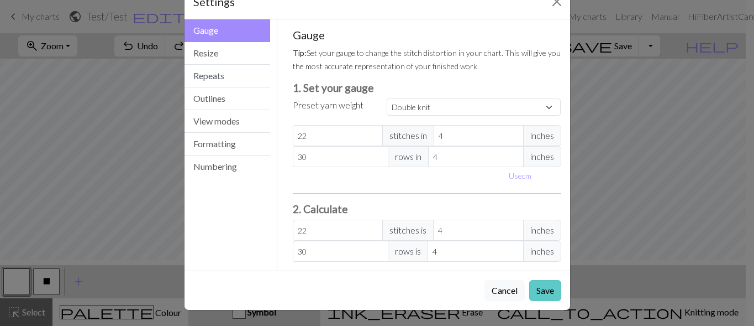
click at [541, 281] on button "Save" at bounding box center [545, 290] width 32 height 21
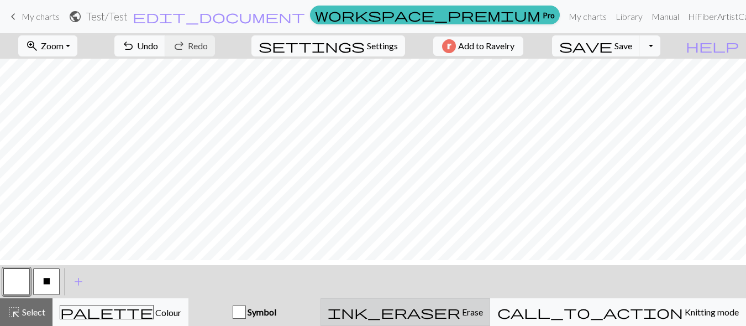
click at [483, 317] on span "Erase" at bounding box center [471, 311] width 23 height 11
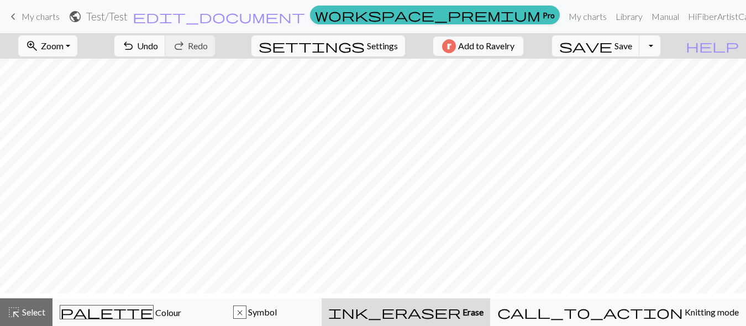
click at [484, 317] on span "Erase" at bounding box center [472, 311] width 23 height 11
click at [484, 316] on span "Erase" at bounding box center [472, 311] width 23 height 11
click at [166, 49] on button "undo Undo Undo" at bounding box center [139, 45] width 51 height 21
click at [128, 12] on h2 "Test / Test" at bounding box center [106, 16] width 41 height 13
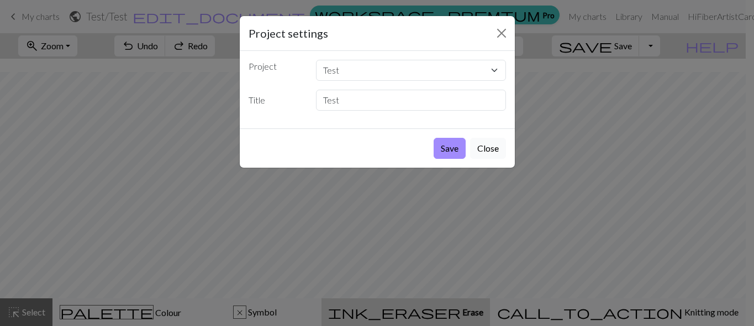
click at [480, 159] on button "Close" at bounding box center [488, 148] width 36 height 21
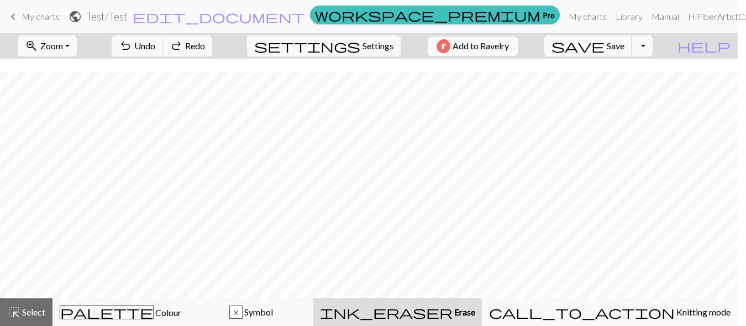
scroll to position [36, 0]
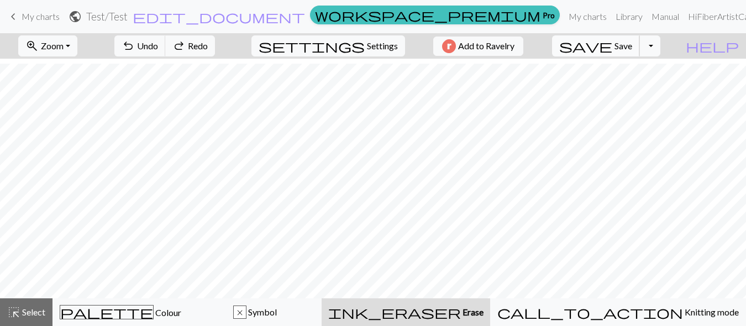
click at [632, 49] on span "Save" at bounding box center [624, 45] width 18 height 11
click at [674, 44] on div "Chart saved" at bounding box center [373, 22] width 746 height 44
click at [733, 49] on span "help" at bounding box center [712, 45] width 53 height 15
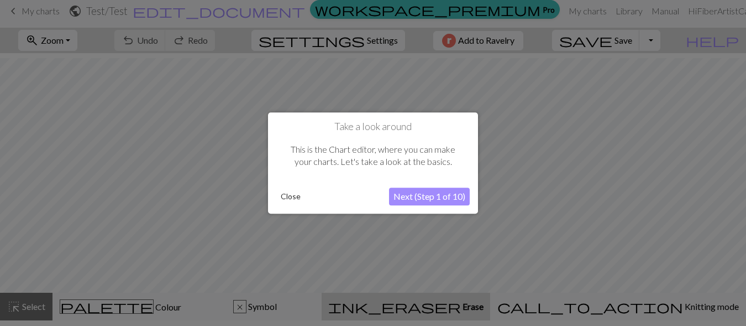
click at [290, 196] on button "Close" at bounding box center [290, 196] width 29 height 17
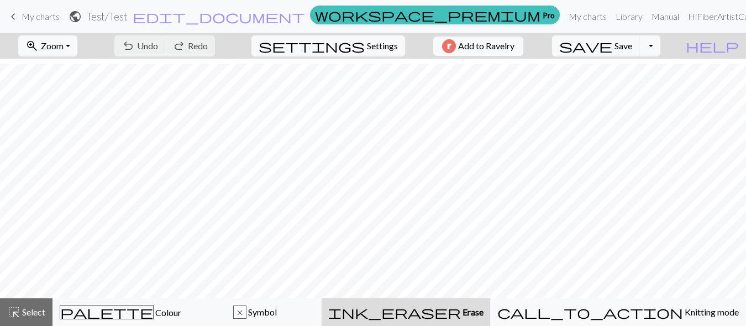
click at [484, 307] on span "Erase" at bounding box center [472, 311] width 23 height 11
click at [484, 312] on span "Erase" at bounding box center [472, 311] width 23 height 11
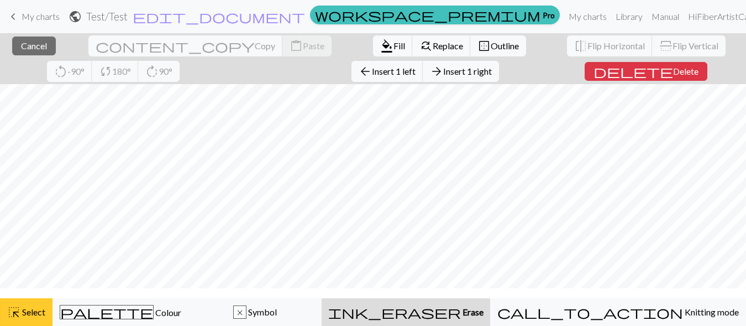
click at [45, 311] on span "Select" at bounding box center [32, 311] width 25 height 11
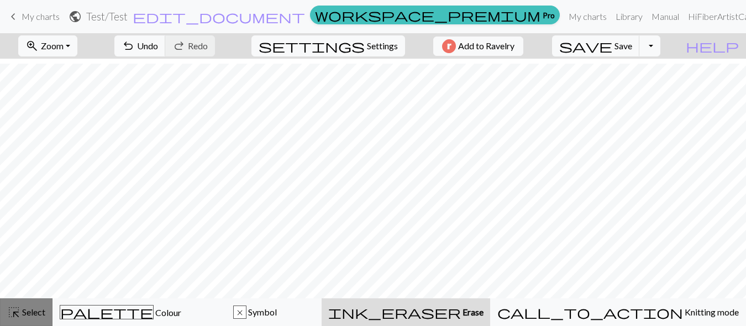
click at [45, 311] on span "Select" at bounding box center [32, 311] width 25 height 11
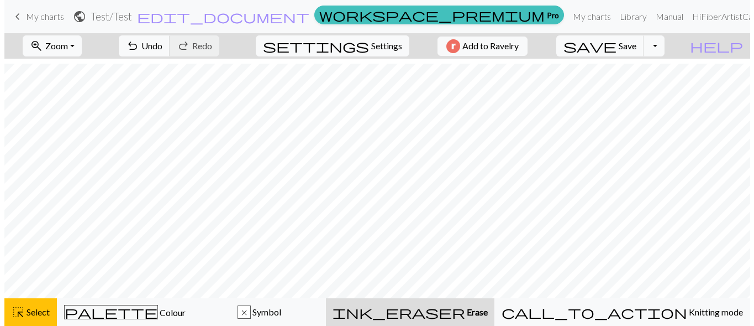
scroll to position [0, 0]
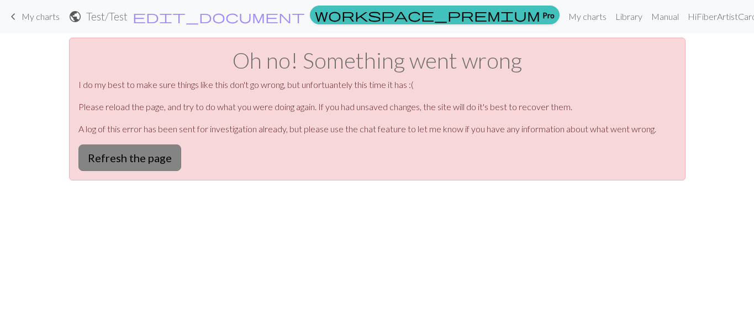
click at [152, 171] on button "Refresh the page" at bounding box center [129, 157] width 103 height 27
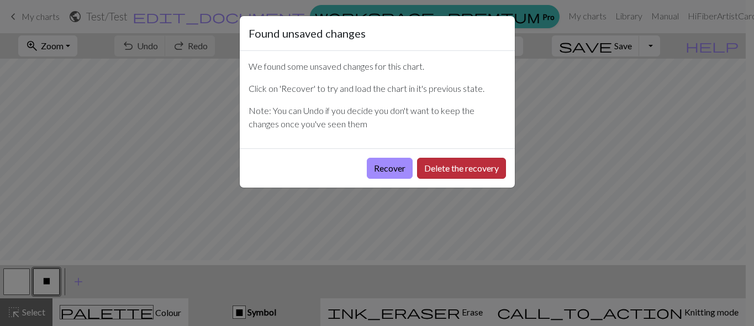
click at [448, 179] on button "Delete the recovery" at bounding box center [461, 168] width 89 height 21
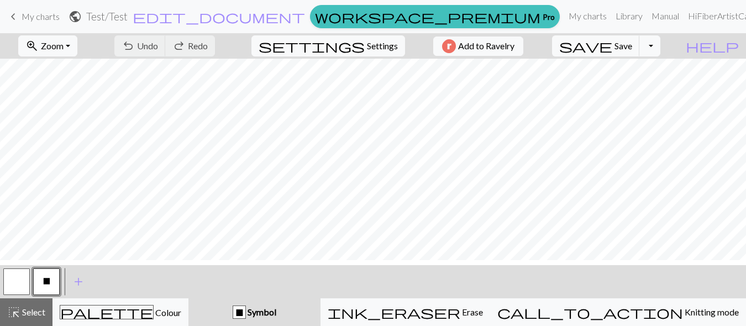
click at [34, 20] on span "My charts" at bounding box center [41, 16] width 38 height 11
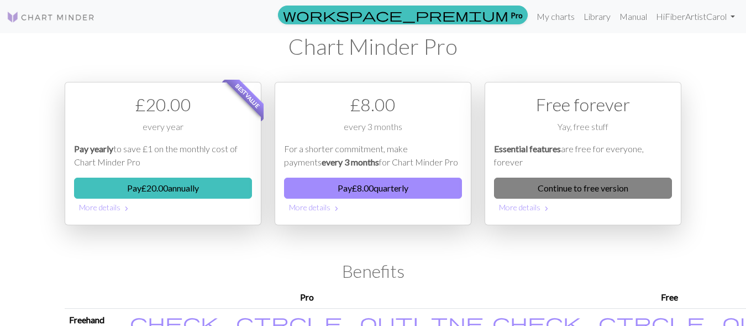
click at [587, 198] on link "Continue to free version" at bounding box center [583, 187] width 178 height 21
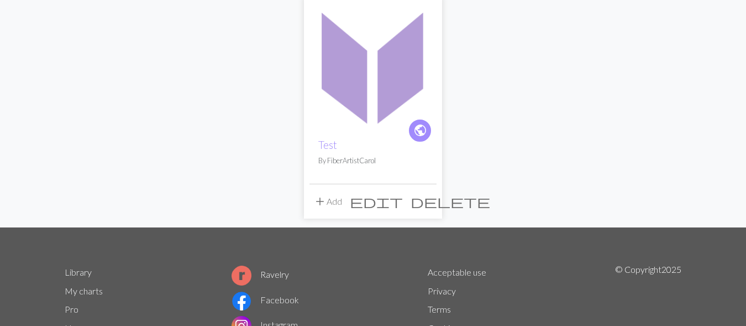
scroll to position [149, 0]
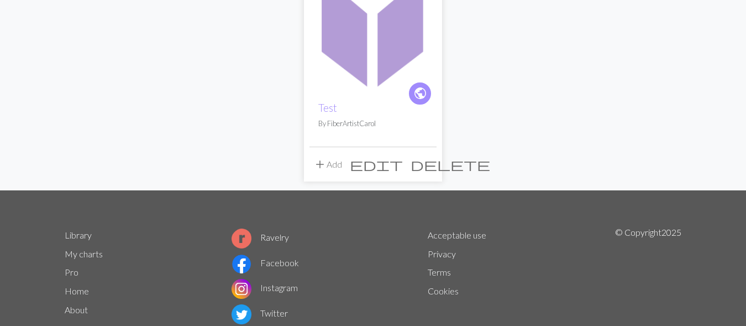
click at [427, 172] on span "delete" at bounding box center [451, 163] width 80 height 15
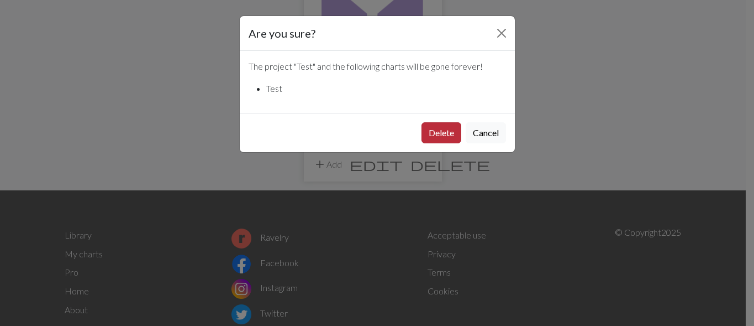
click at [422, 143] on button "Delete" at bounding box center [442, 132] width 40 height 21
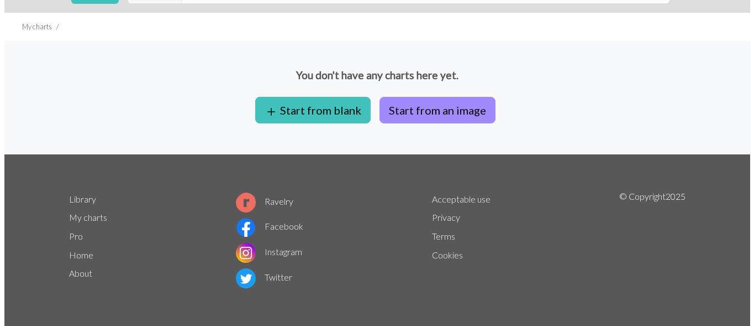
scroll to position [142, 0]
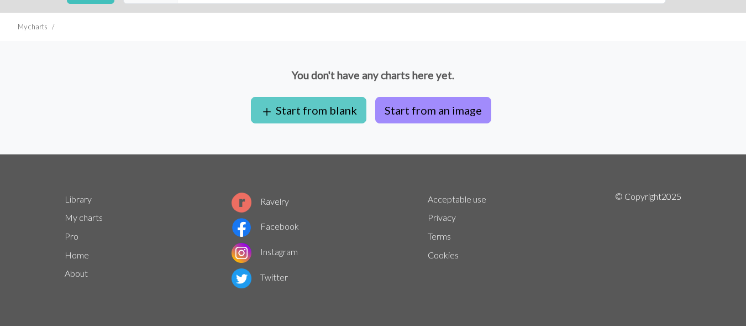
click at [284, 97] on button "add Start from blank" at bounding box center [309, 110] width 116 height 27
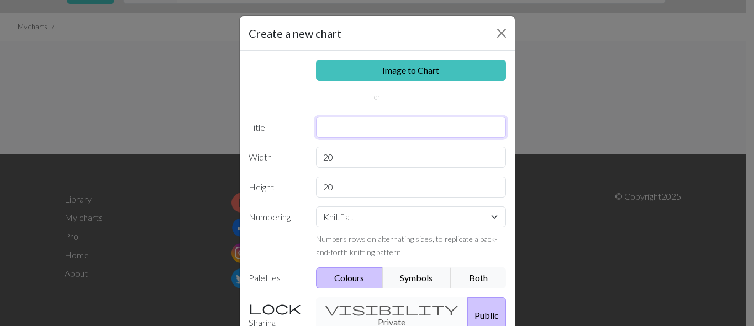
click at [343, 138] on input "text" at bounding box center [411, 127] width 190 height 21
type input "y"
type input "test"
click at [343, 167] on input "20" at bounding box center [411, 156] width 190 height 21
type input "24"
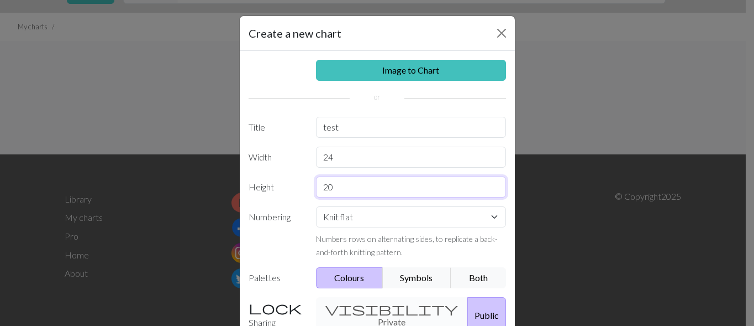
click at [342, 197] on input "20" at bounding box center [411, 186] width 190 height 21
type input "2"
type input "9"
type input "7"
click at [486, 227] on select "Knit flat Knit in the round Lace knitting Cross stitch" at bounding box center [411, 216] width 190 height 21
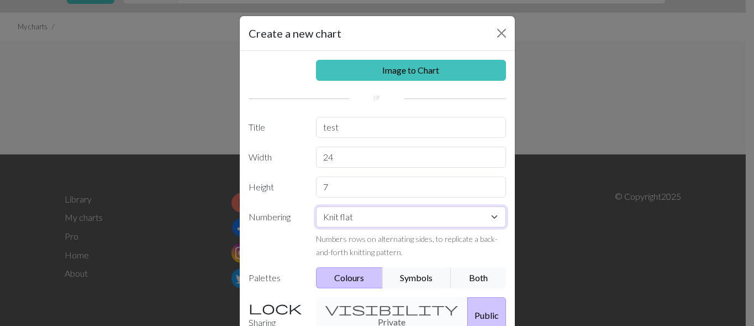
select select "round"
click at [316, 227] on select "Knit flat Knit in the round Lace knitting Cross stitch" at bounding box center [411, 216] width 190 height 21
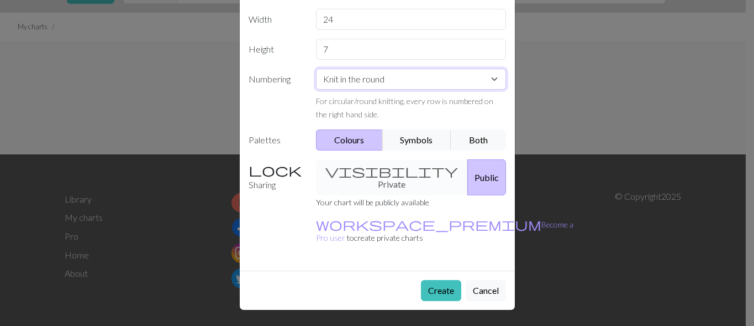
scroll to position [215, 0]
click at [263, 129] on label "Palettes" at bounding box center [276, 139] width 68 height 21
click at [349, 132] on button "Colours" at bounding box center [349, 139] width 67 height 21
click at [470, 129] on button "Both" at bounding box center [478, 139] width 55 height 21
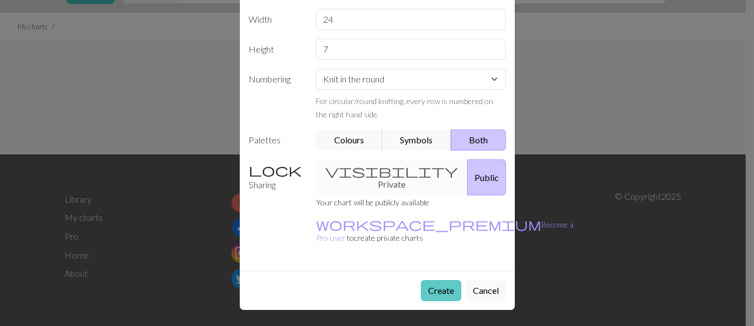
click at [421, 284] on button "Create" at bounding box center [441, 290] width 40 height 21
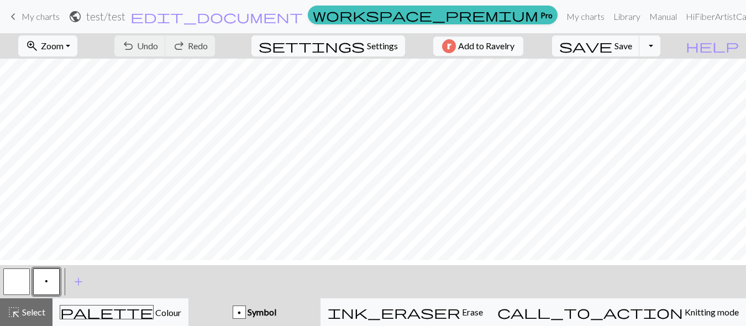
click at [51, 285] on button "p" at bounding box center [46, 281] width 27 height 27
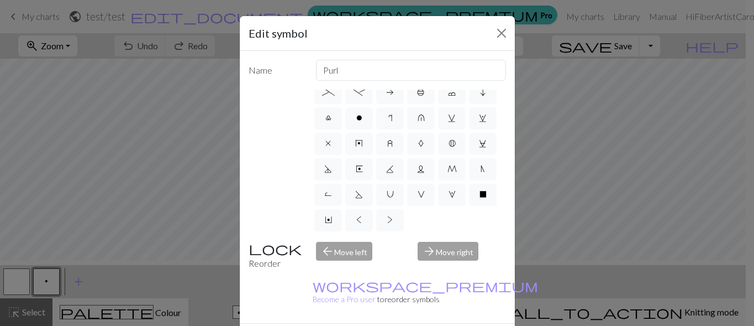
scroll to position [383, 0]
click at [480, 198] on span "X" at bounding box center [483, 194] width 7 height 9
radio input "true"
type input "no stitch"
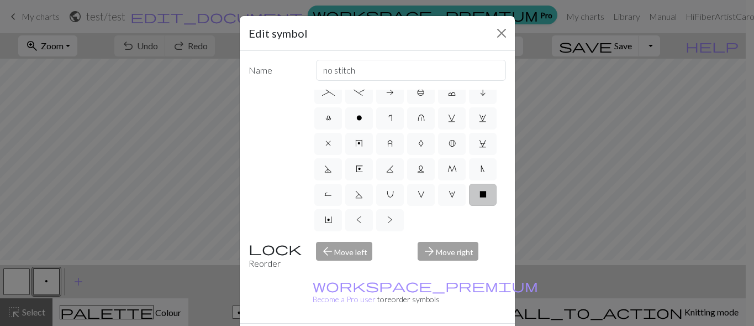
scroll to position [295, 0]
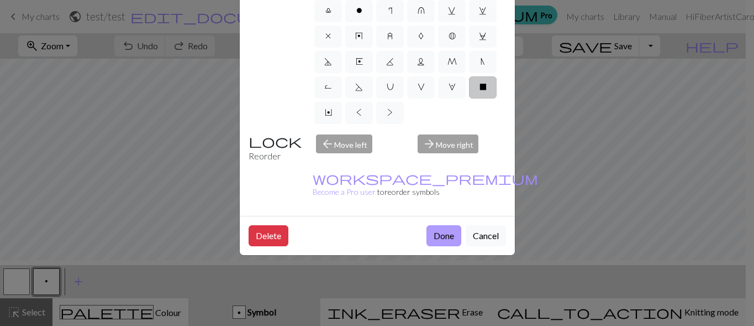
click at [427, 225] on button "Done" at bounding box center [444, 235] width 35 height 21
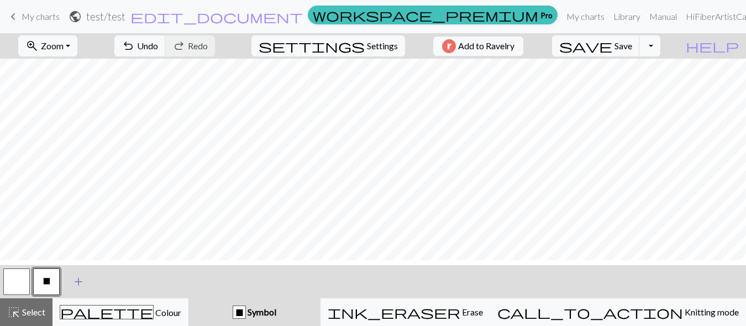
click at [80, 287] on span "add" at bounding box center [78, 281] width 13 height 15
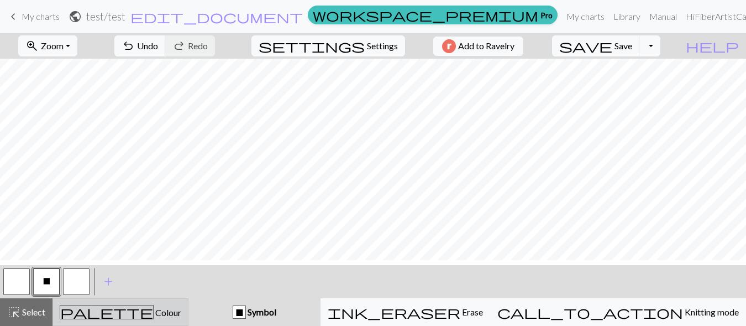
click at [132, 313] on span "palette" at bounding box center [106, 311] width 93 height 15
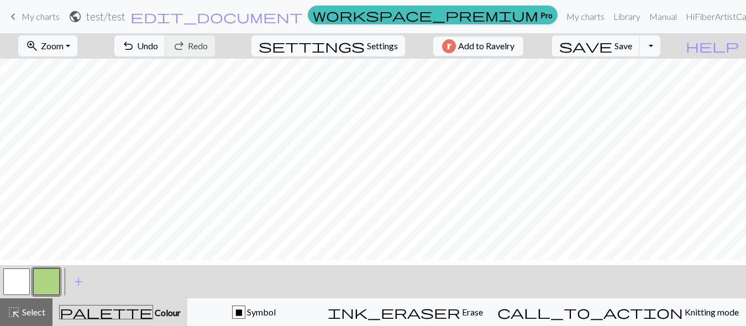
click at [132, 313] on span "palette" at bounding box center [106, 311] width 93 height 15
click at [131, 317] on span "palette" at bounding box center [106, 311] width 93 height 15
click at [47, 281] on button "button" at bounding box center [46, 281] width 27 height 27
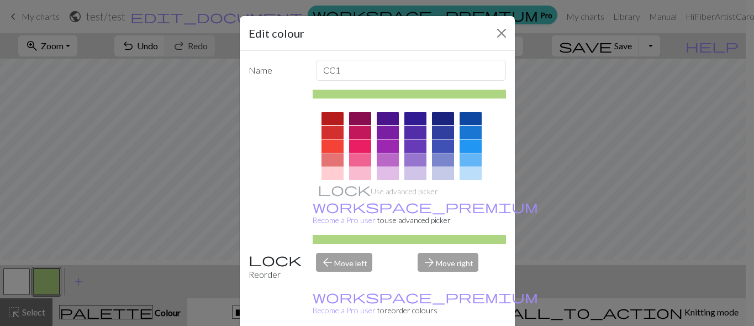
click at [108, 289] on div "Edit colour Name CC1 Use advanced picker workspace_premium Become a Pro user to…" at bounding box center [377, 163] width 754 height 326
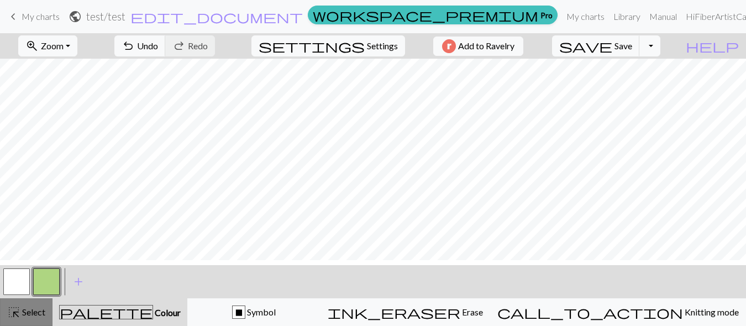
click at [45, 312] on span "Select" at bounding box center [32, 311] width 25 height 11
click at [153, 315] on span "Colour" at bounding box center [167, 312] width 28 height 11
click at [48, 282] on button "button" at bounding box center [46, 281] width 27 height 27
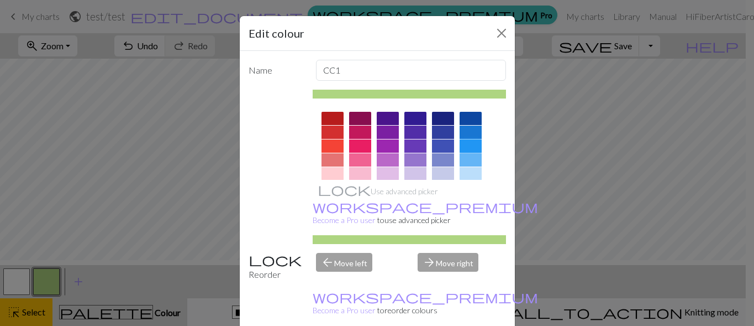
click at [470, 153] on div at bounding box center [471, 145] width 22 height 13
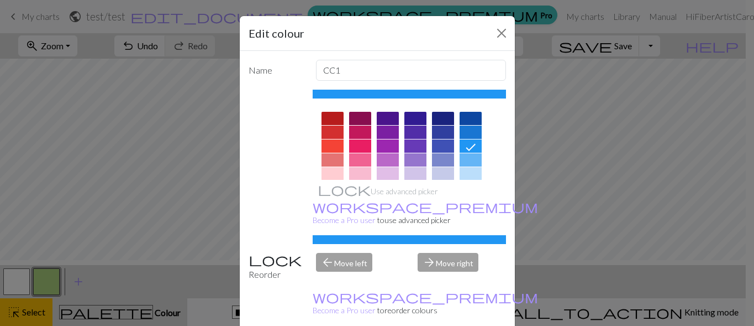
click at [127, 247] on div "Edit colour Name CC1 Use advanced picker workspace_premium Become a Pro user to…" at bounding box center [377, 163] width 754 height 326
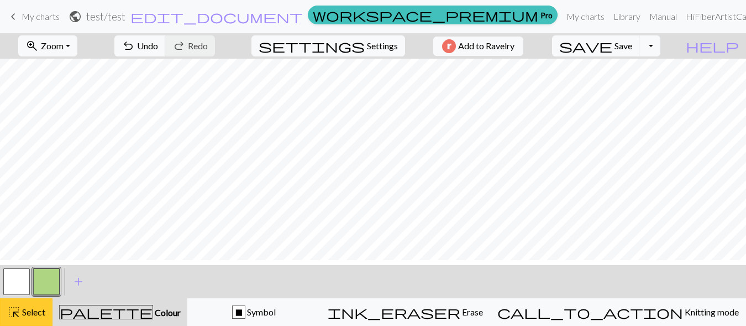
click at [45, 311] on span "Select" at bounding box center [32, 311] width 25 height 11
click at [53, 284] on button "button" at bounding box center [46, 281] width 27 height 27
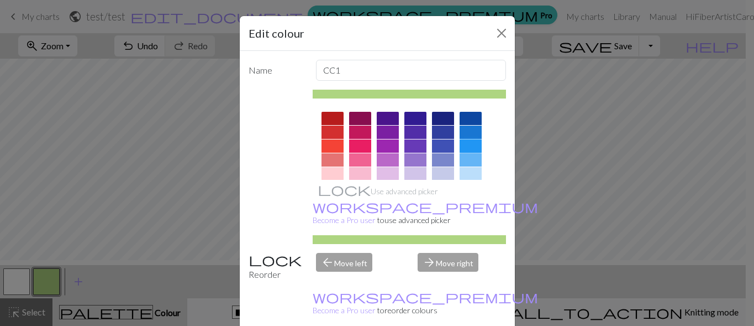
click at [473, 153] on div at bounding box center [471, 145] width 22 height 13
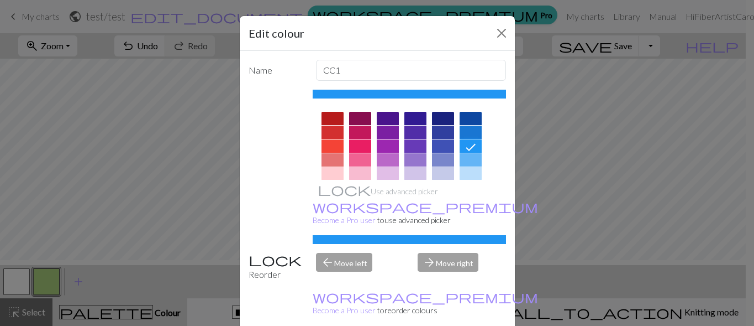
click at [344, 281] on div "arrow_back Move left" at bounding box center [361, 267] width 102 height 28
click at [439, 281] on div "arrow_forward Move right" at bounding box center [462, 267] width 102 height 28
click at [444, 244] on div at bounding box center [409, 239] width 193 height 9
click at [338, 81] on input "CC1" at bounding box center [411, 70] width 190 height 21
click at [258, 81] on label "Name" at bounding box center [276, 70] width 68 height 21
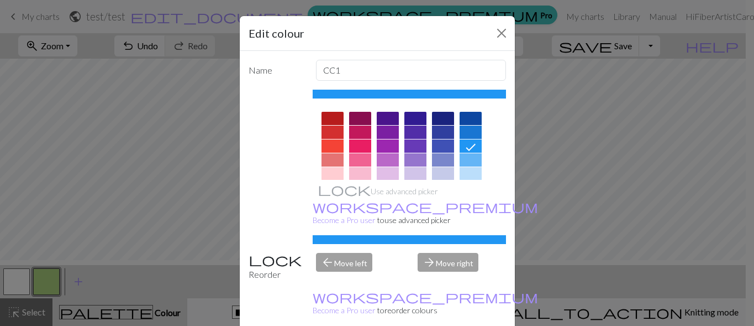
click at [250, 281] on div "Reorder" at bounding box center [276, 267] width 68 height 28
click at [259, 281] on div "Reorder" at bounding box center [276, 267] width 68 height 28
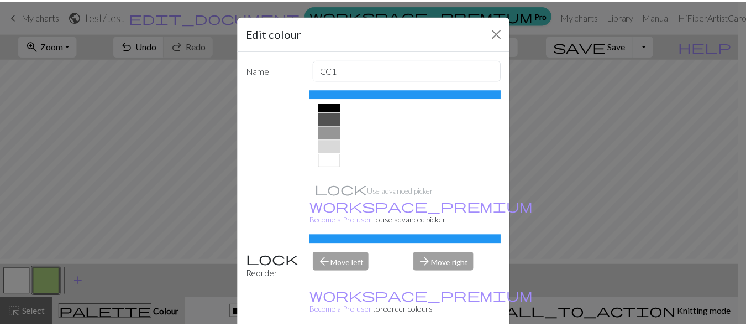
scroll to position [0, 0]
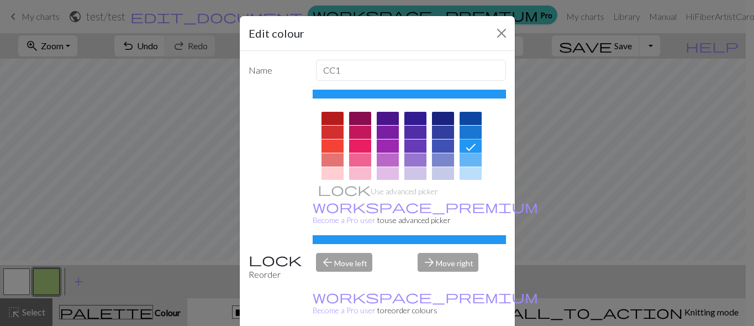
click at [469, 154] on icon at bounding box center [470, 146] width 13 height 13
click at [48, 290] on div "Edit colour Name CC1 Use advanced picker workspace_premium Become a Pro user to…" at bounding box center [377, 163] width 754 height 326
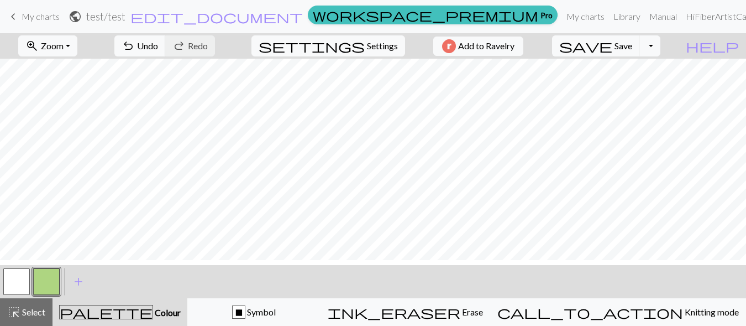
click at [48, 290] on button "button" at bounding box center [46, 281] width 27 height 27
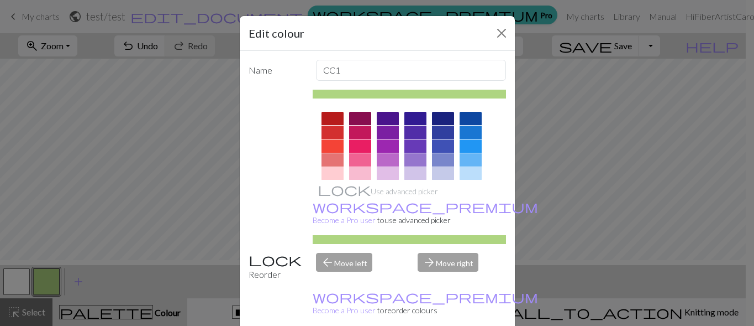
click at [48, 290] on div "Edit colour Name CC1 Use advanced picker workspace_premium Become a Pro user to…" at bounding box center [377, 163] width 754 height 326
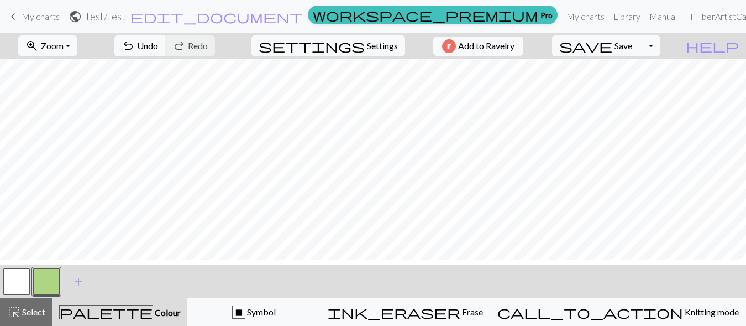
click at [48, 290] on button "button" at bounding box center [46, 281] width 27 height 27
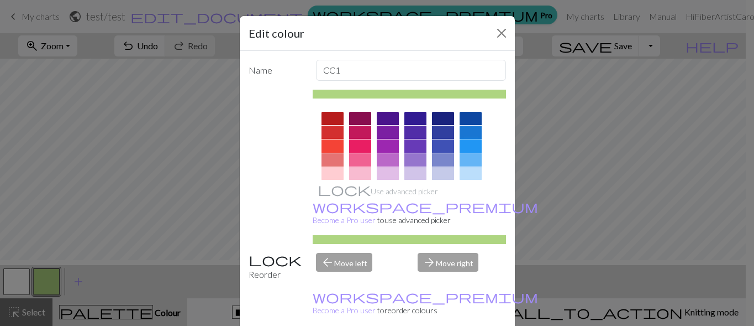
click at [468, 153] on div at bounding box center [471, 145] width 22 height 13
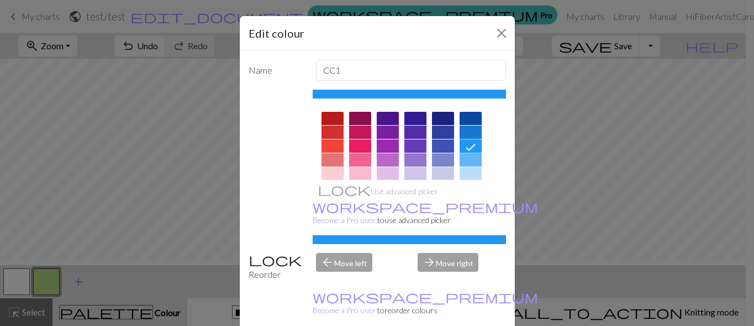
click at [91, 285] on div "Edit colour Name CC1 Use advanced picker workspace_premium Become a Pro user to…" at bounding box center [377, 163] width 754 height 326
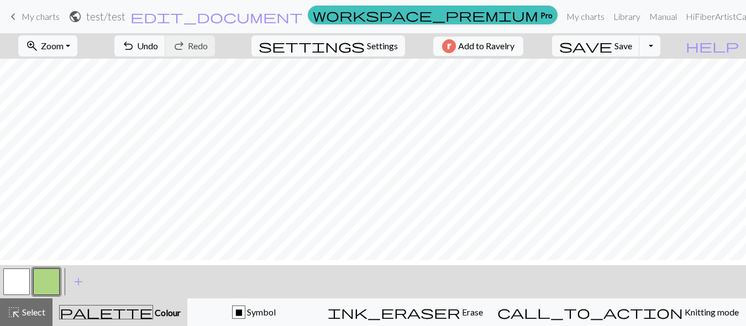
click at [48, 286] on button "button" at bounding box center [46, 281] width 27 height 27
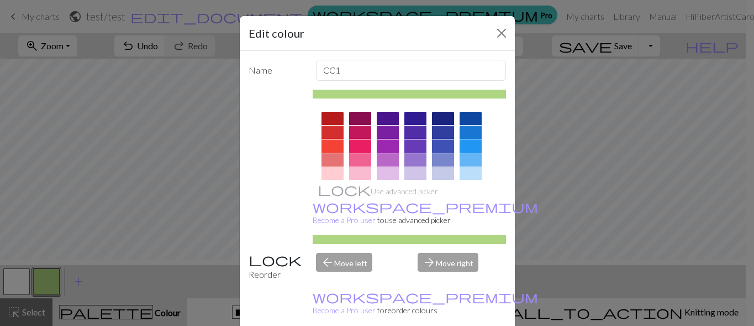
click at [468, 153] on div at bounding box center [471, 145] width 22 height 13
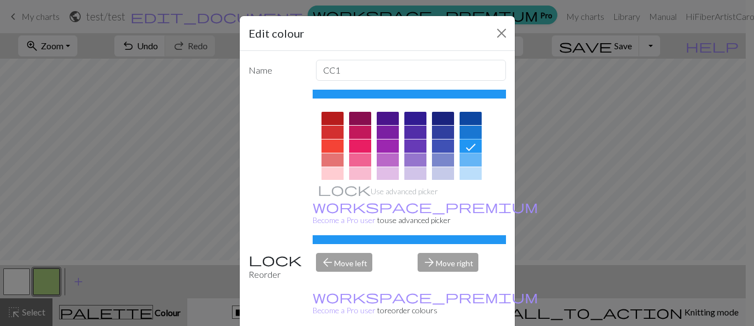
click at [32, 324] on div "Edit colour Name CC1 Use advanced picker workspace_premium Become a Pro user to…" at bounding box center [377, 163] width 754 height 326
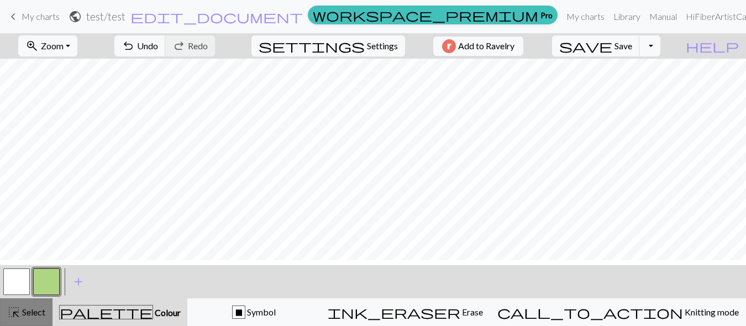
click at [30, 318] on div "highlight_alt Select Select" at bounding box center [26, 311] width 38 height 13
click at [79, 287] on span "add" at bounding box center [78, 281] width 13 height 15
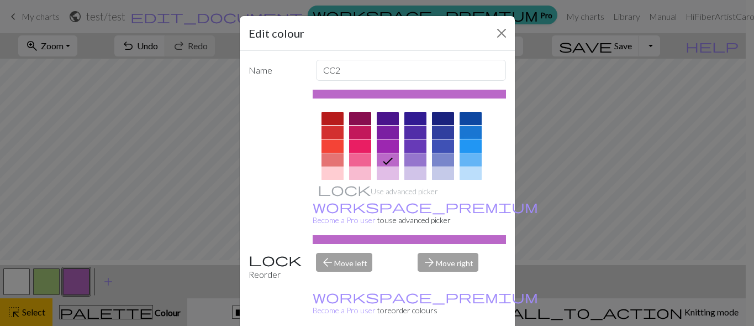
drag, startPoint x: 475, startPoint y: 167, endPoint x: 470, endPoint y: 170, distance: 6.2
click at [475, 153] on div at bounding box center [471, 145] width 22 height 13
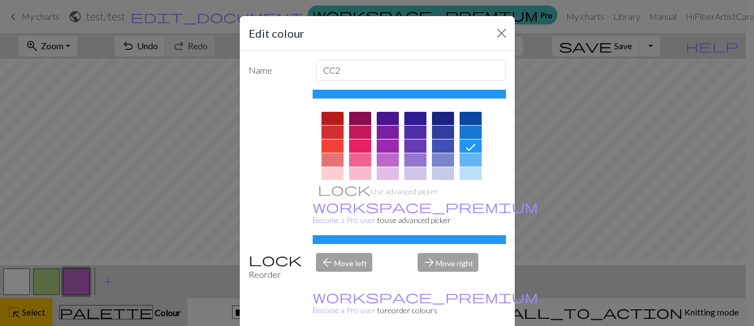
click at [38, 315] on div "Edit colour Name CC2 Use advanced picker workspace_premium Become a Pro user to…" at bounding box center [377, 163] width 754 height 326
